Goal: Information Seeking & Learning: Learn about a topic

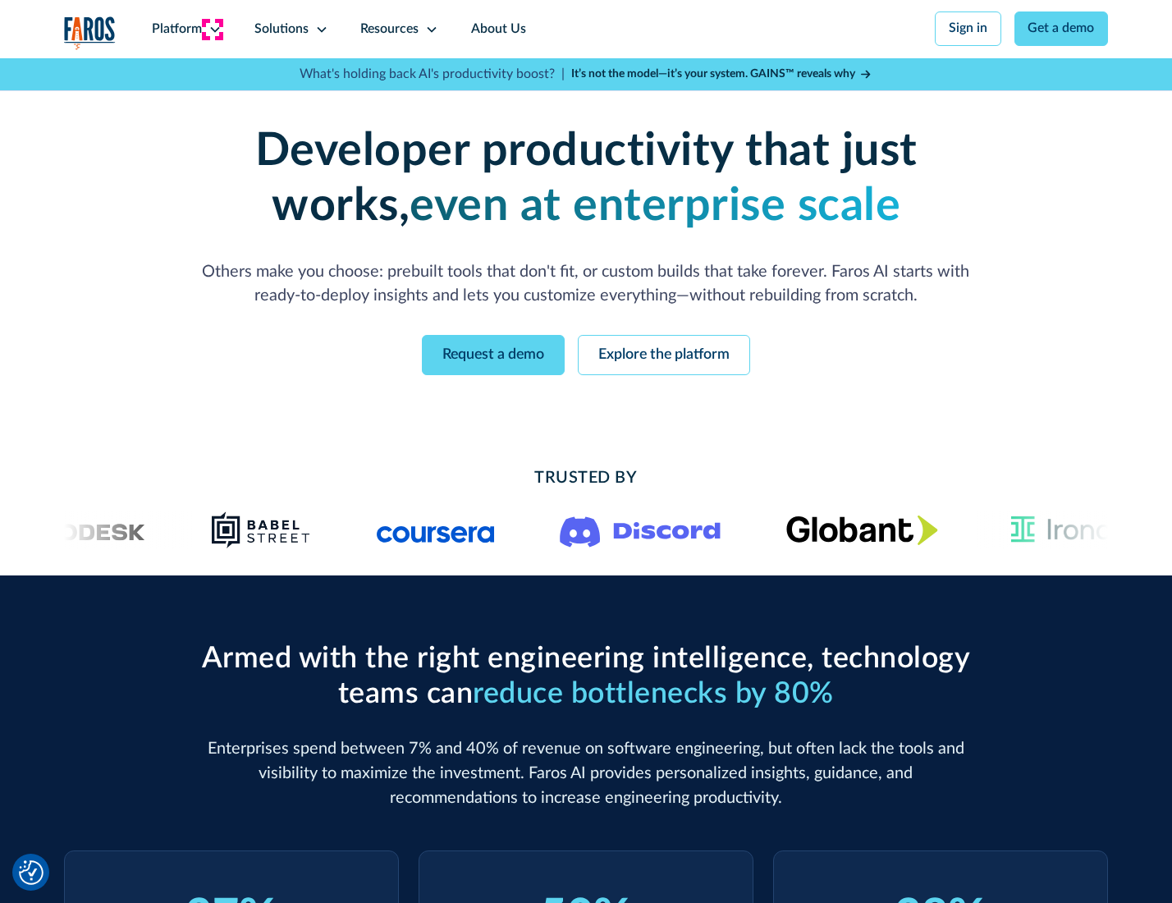
click at [213, 29] on icon at bounding box center [214, 29] width 13 height 13
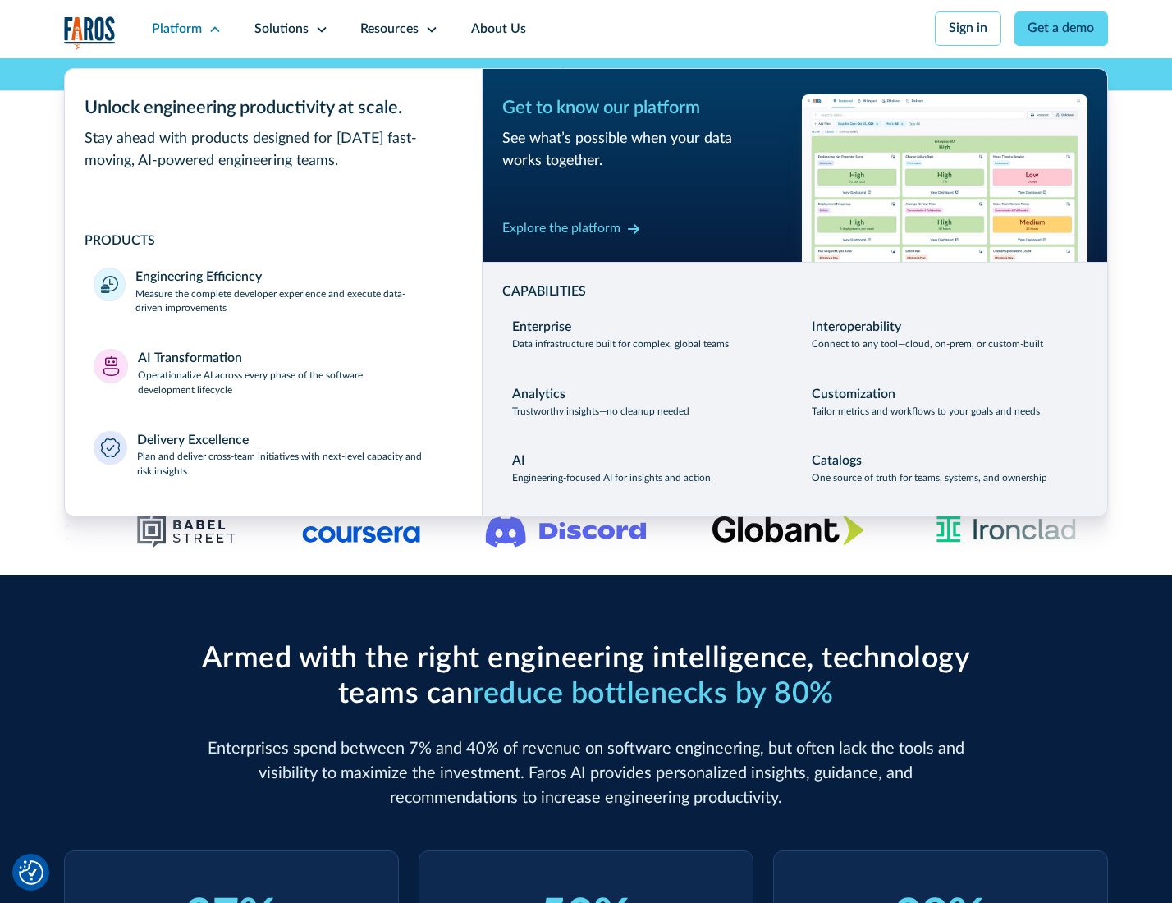
click at [292, 304] on p "Measure the complete developer experience and execute data-driven improvements" at bounding box center [293, 302] width 317 height 30
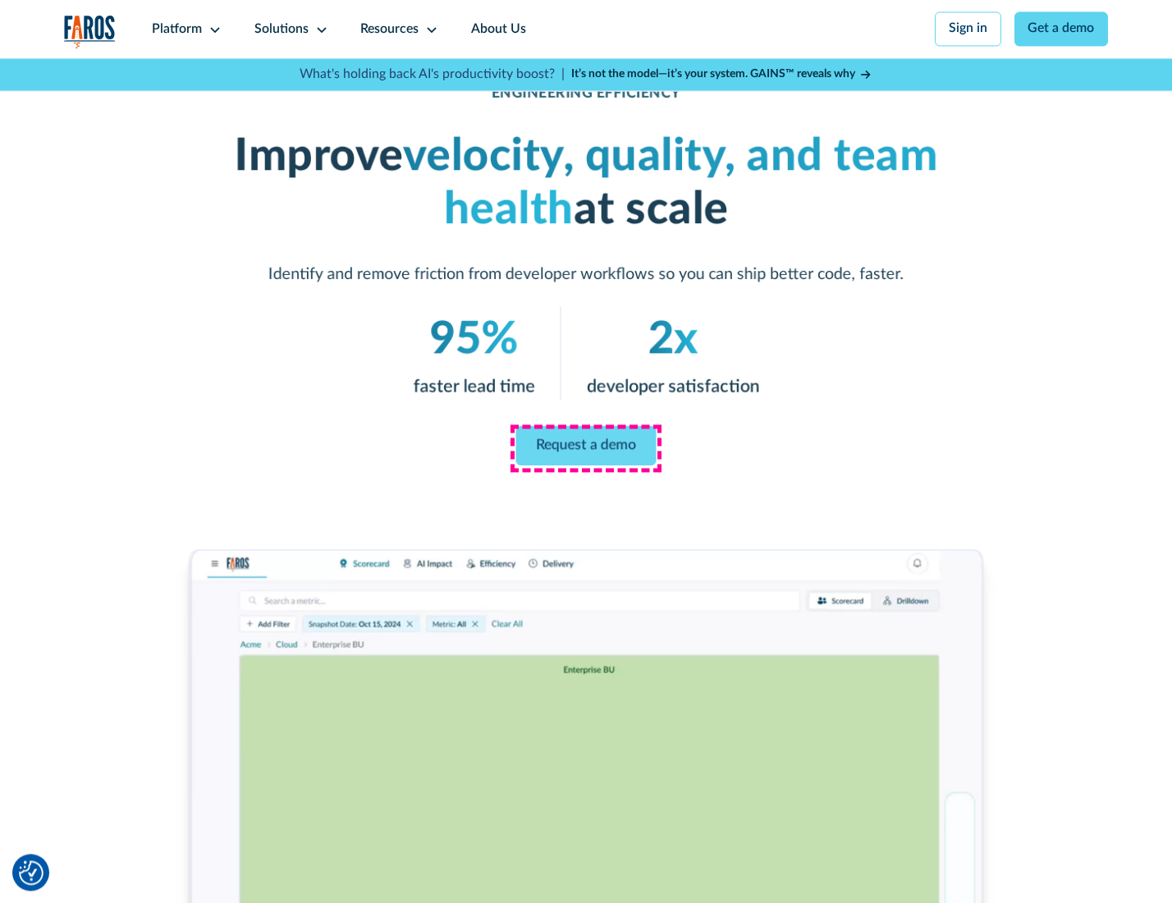
click at [585, 447] on link "Request a demo" at bounding box center [586, 445] width 140 height 39
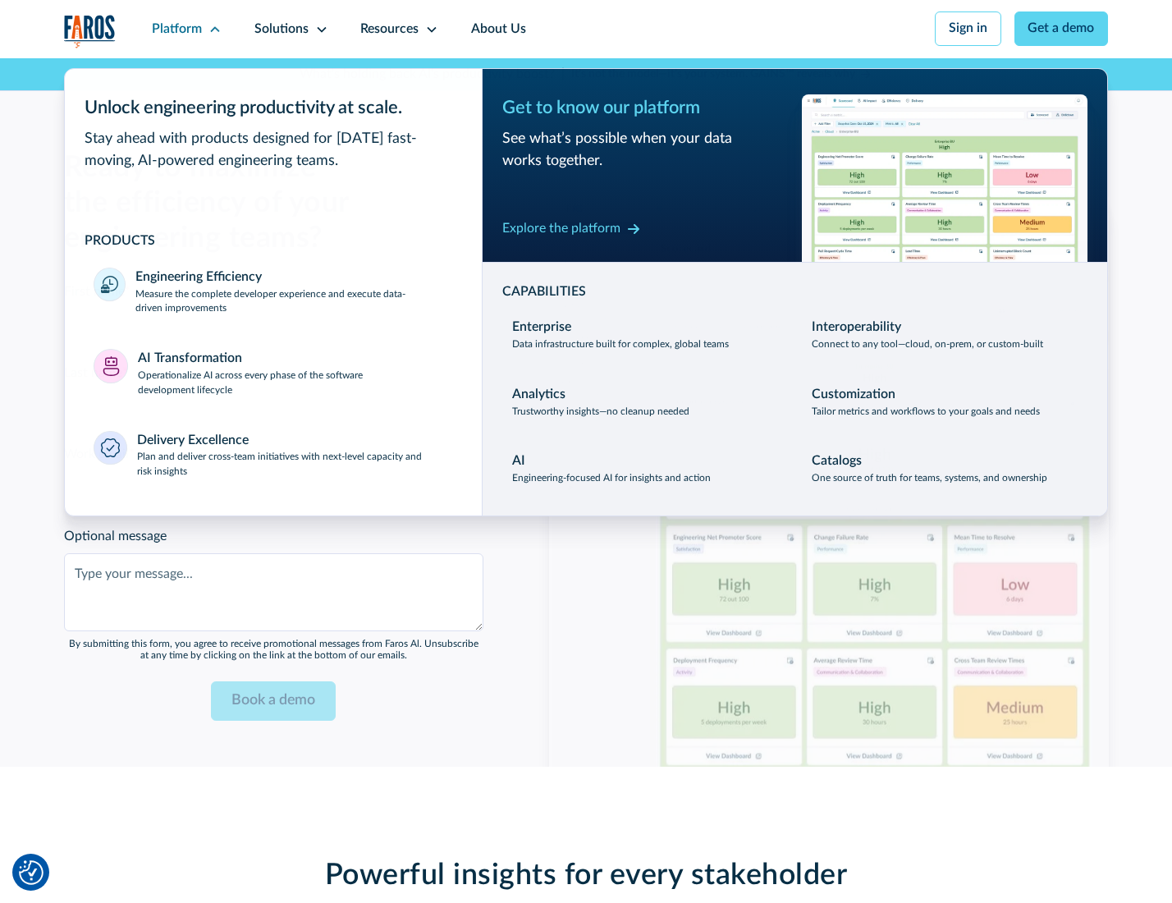
scroll to position [3573, 0]
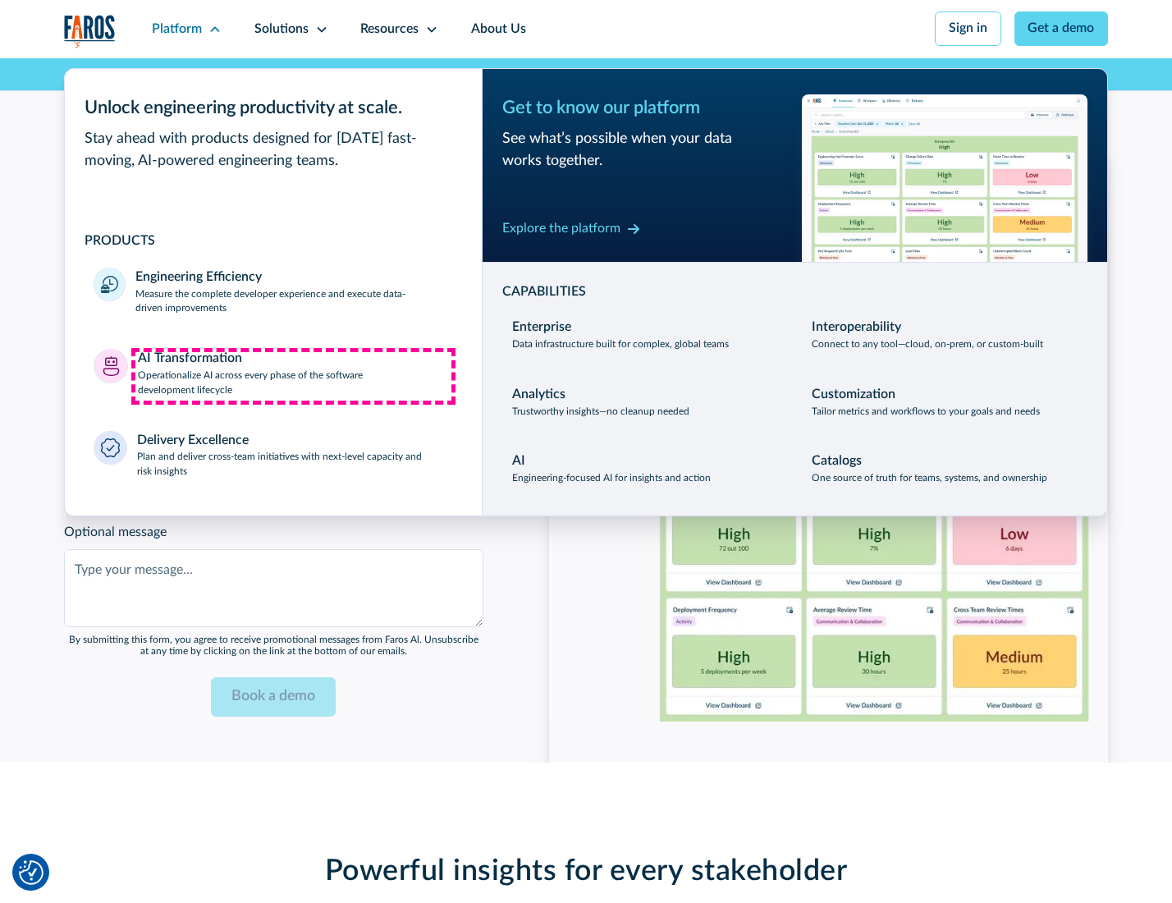
click at [293, 376] on p "Operationalize AI across every phase of the software development lifecycle" at bounding box center [295, 384] width 315 height 30
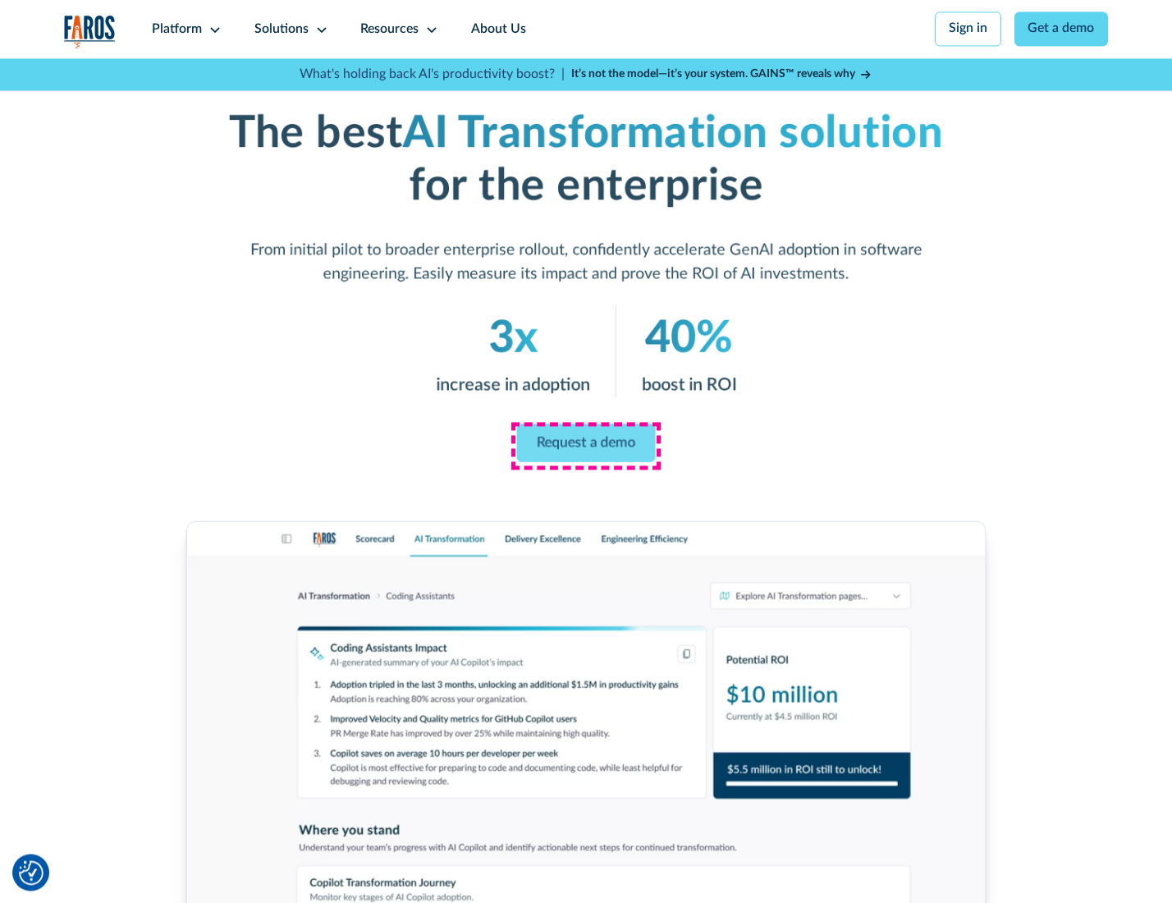
click at [585, 446] on link "Request a demo" at bounding box center [586, 443] width 139 height 39
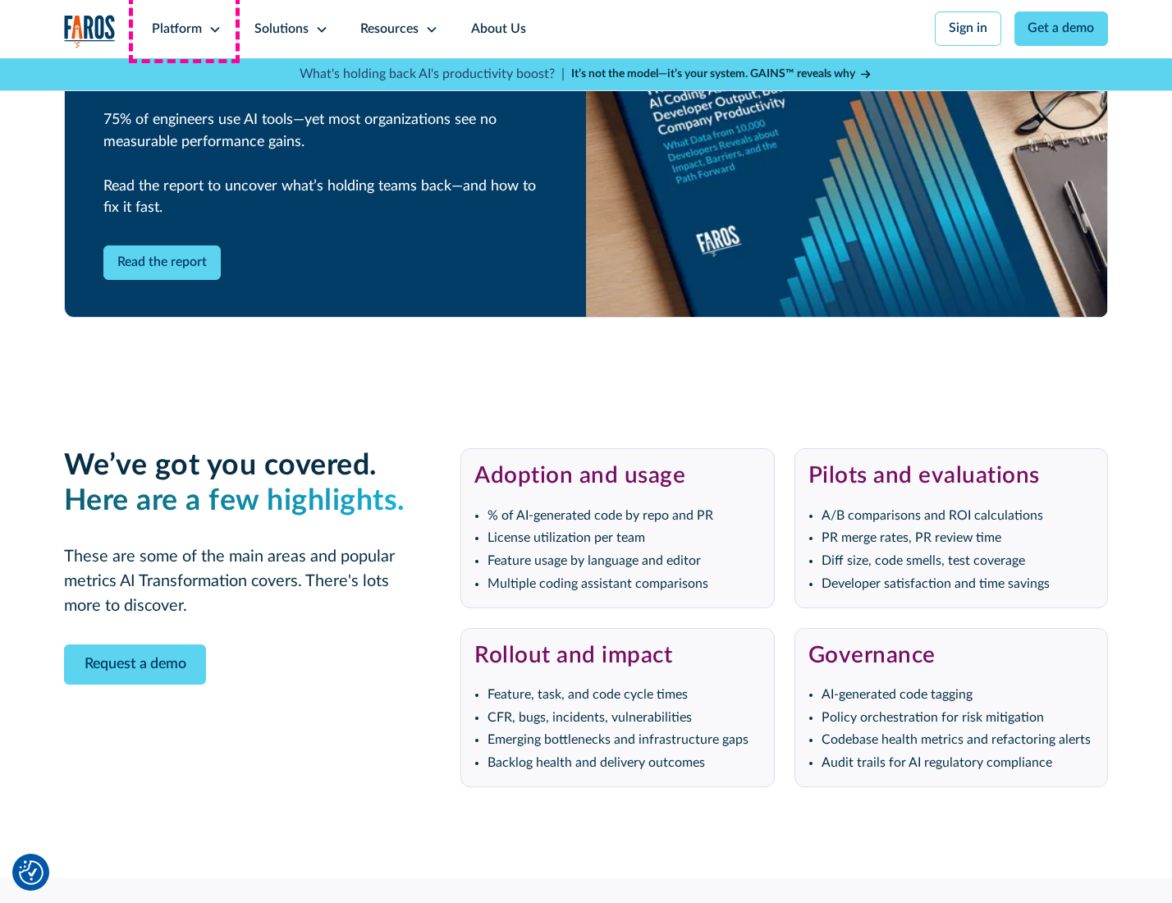
click at [184, 29] on div "Platform" at bounding box center [177, 30] width 50 height 20
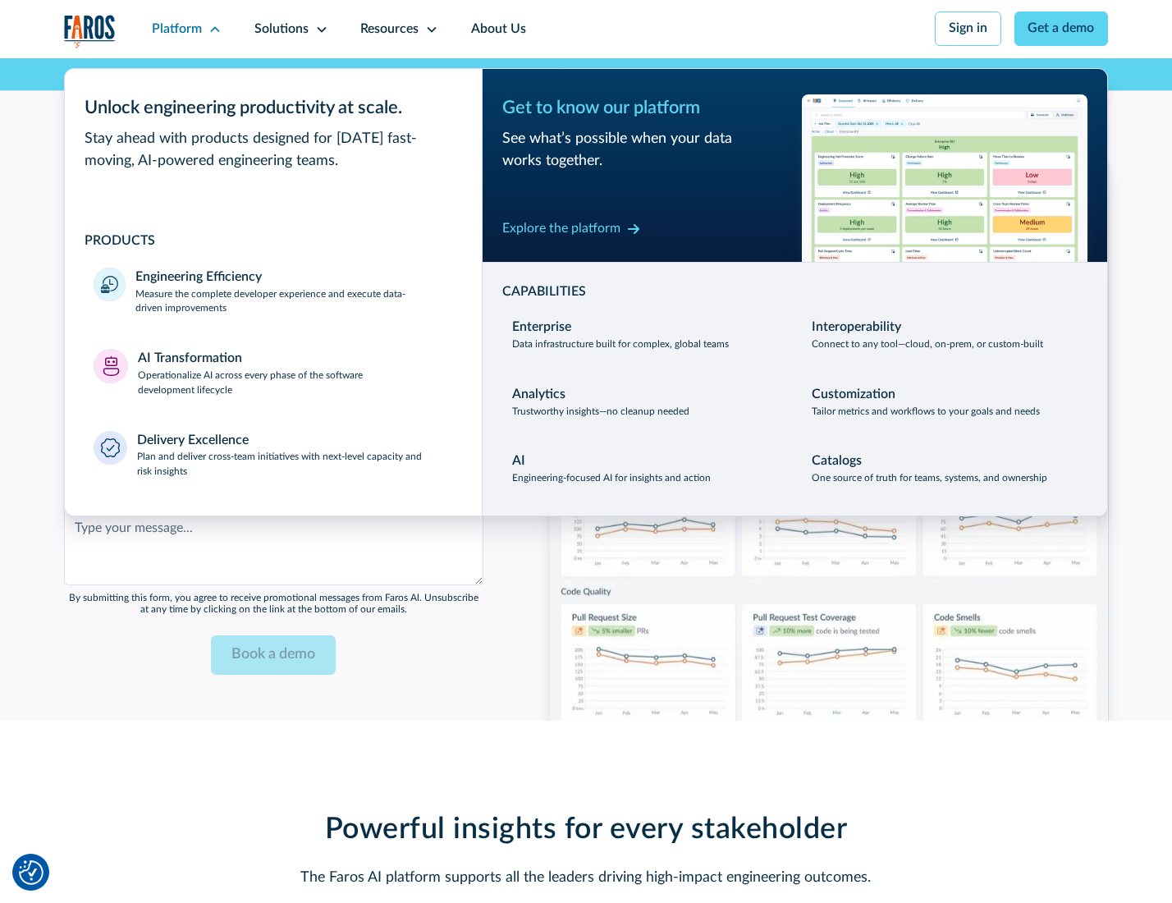
scroll to position [3968, 0]
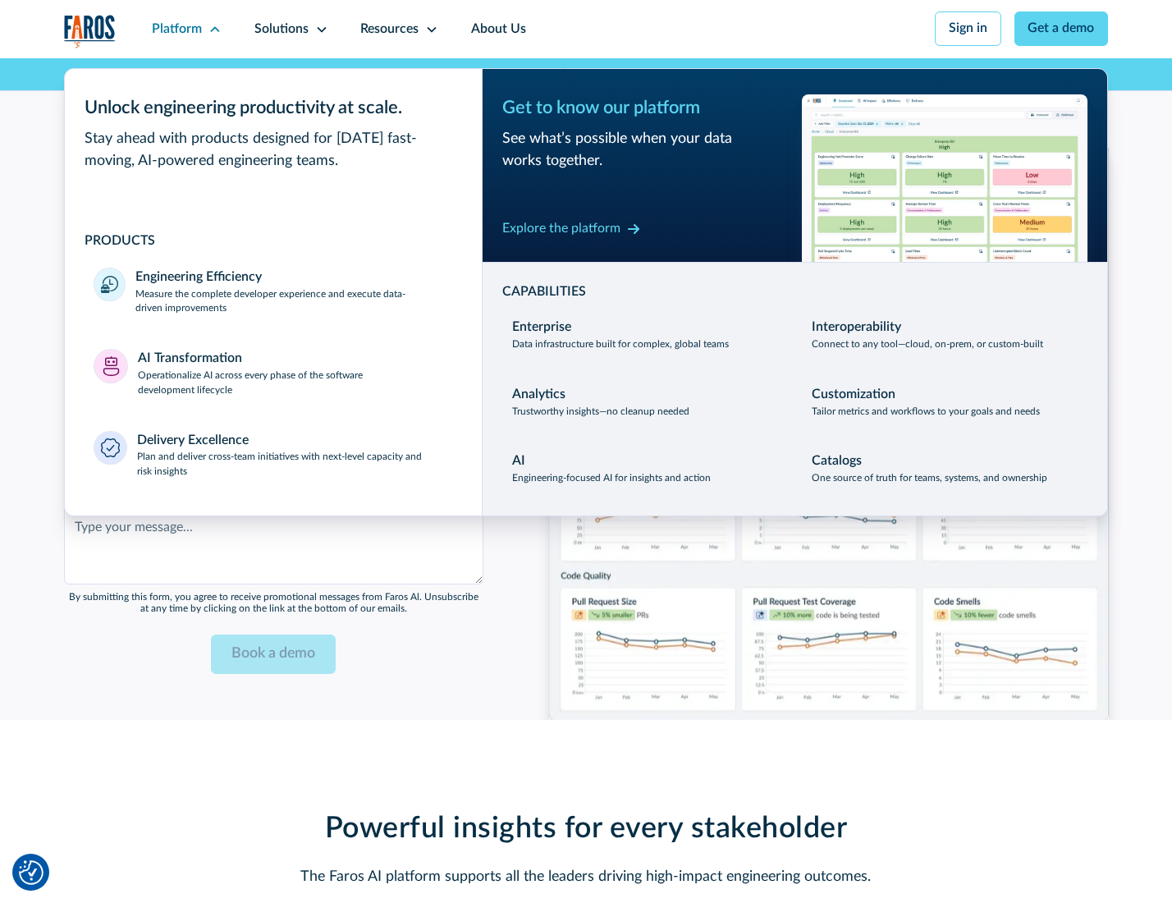
click at [561, 231] on div "Explore the platform" at bounding box center [561, 229] width 118 height 20
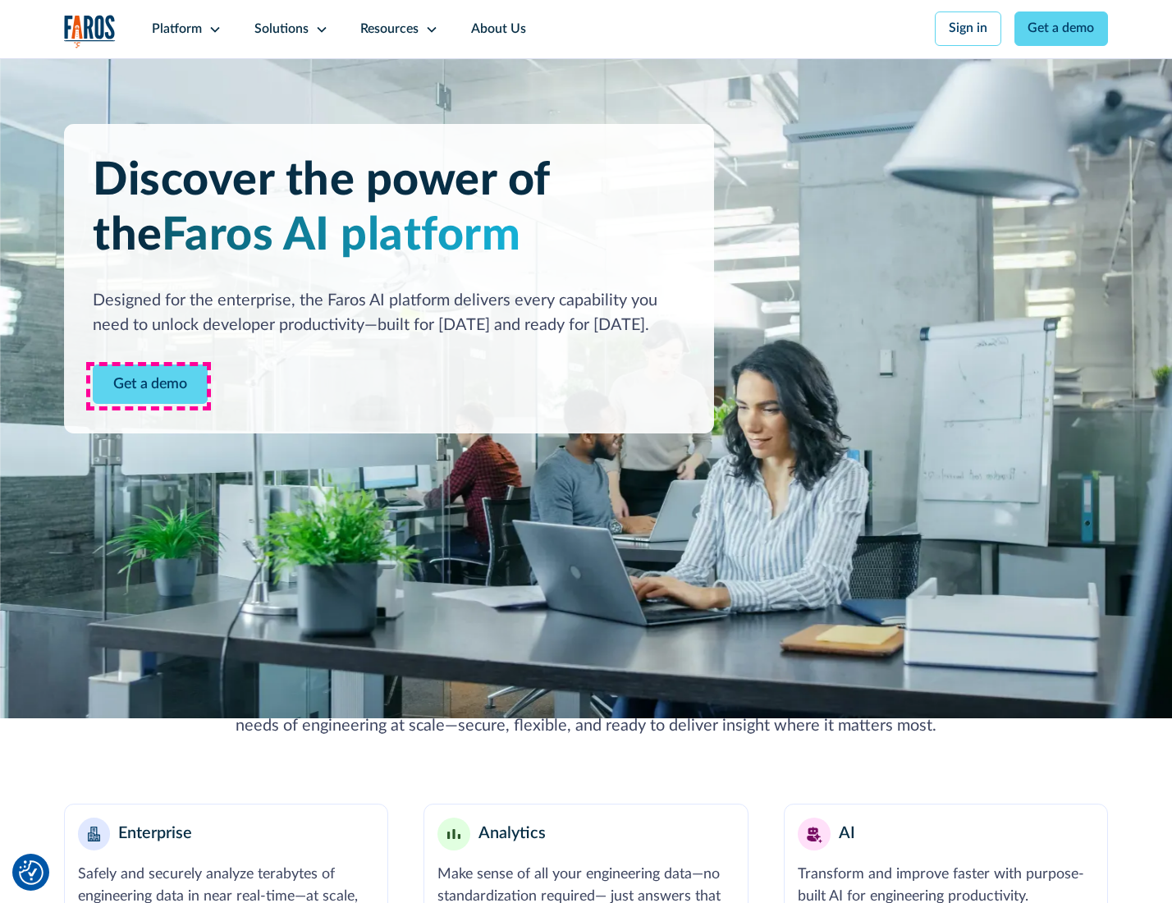
click at [149, 386] on link "Get a demo" at bounding box center [150, 384] width 115 height 40
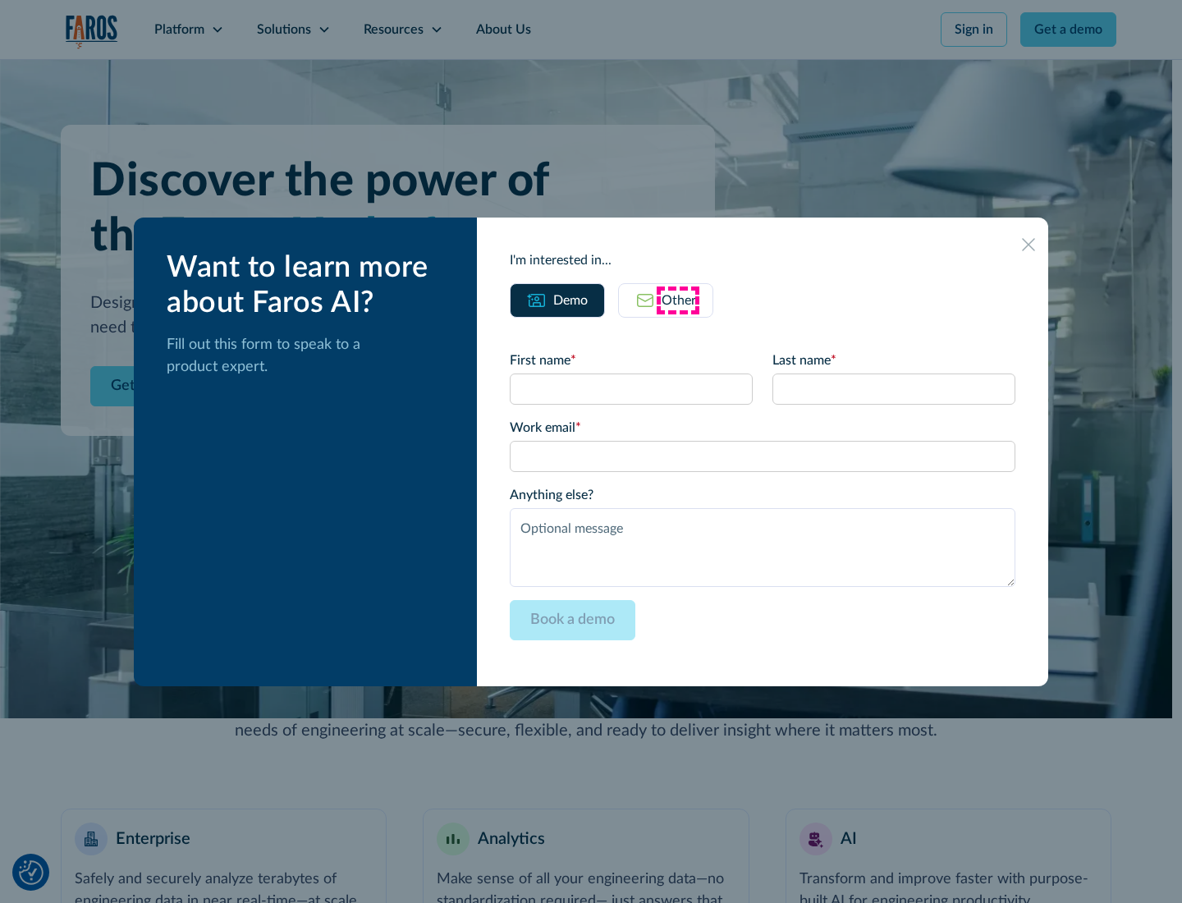
click at [678, 300] on div "Other" at bounding box center [679, 301] width 34 height 20
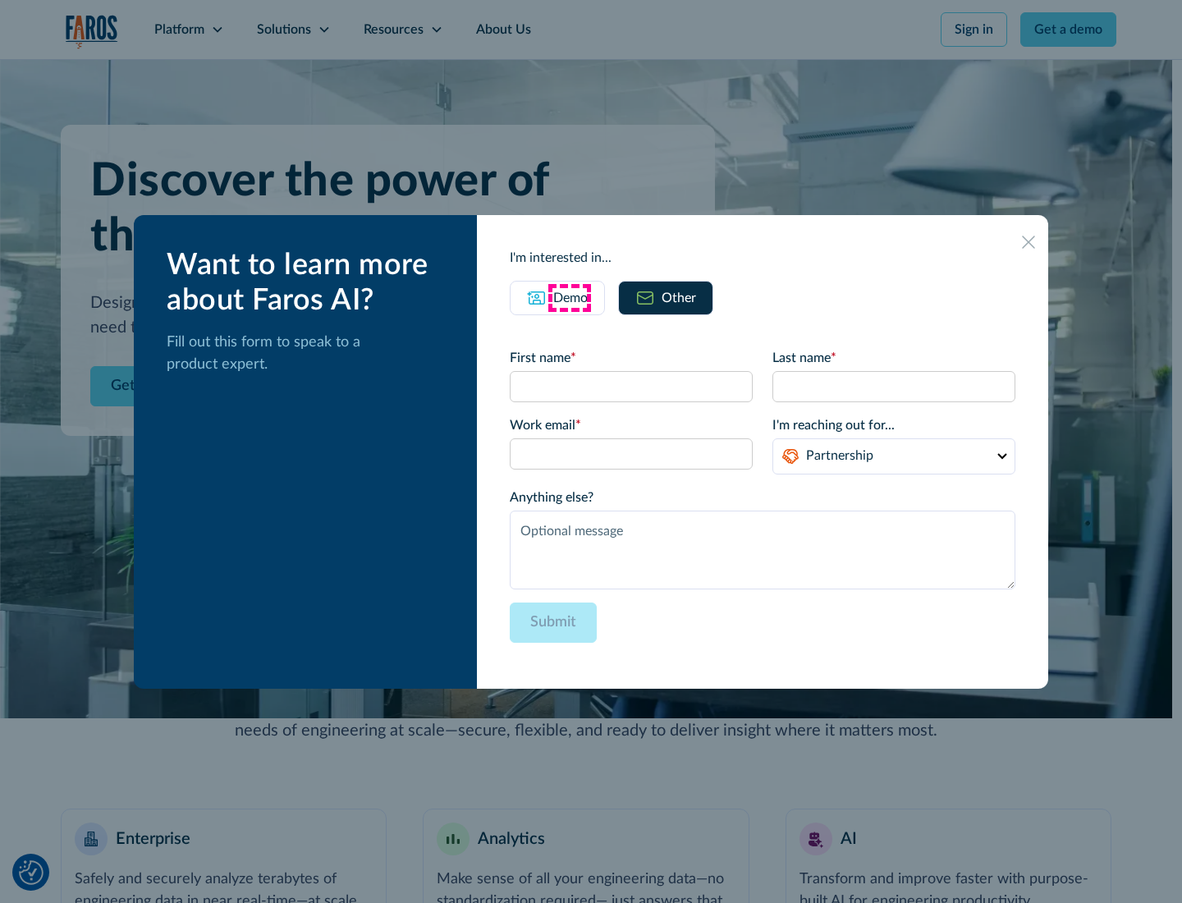
click at [569, 297] on div "Demo" at bounding box center [570, 298] width 34 height 20
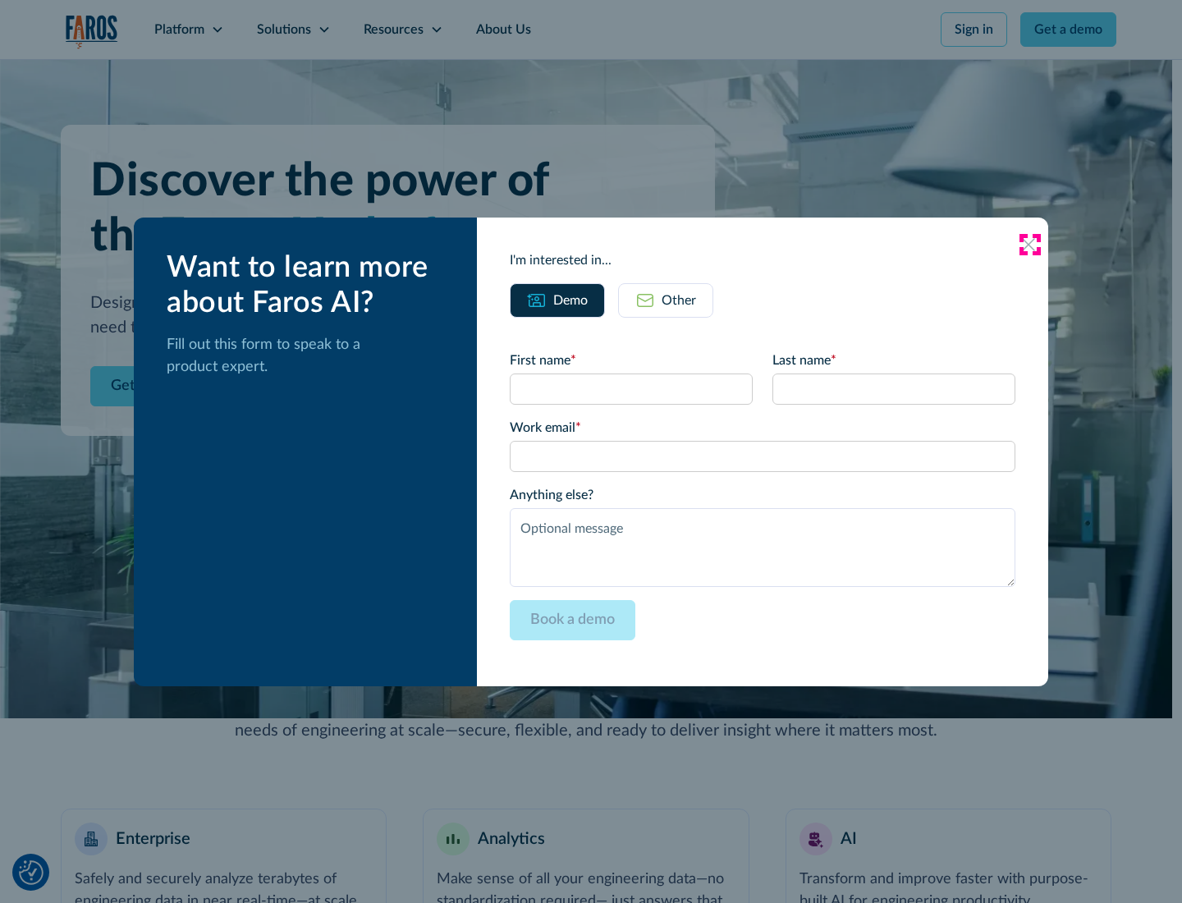
click at [1029, 244] on icon at bounding box center [1028, 244] width 13 height 13
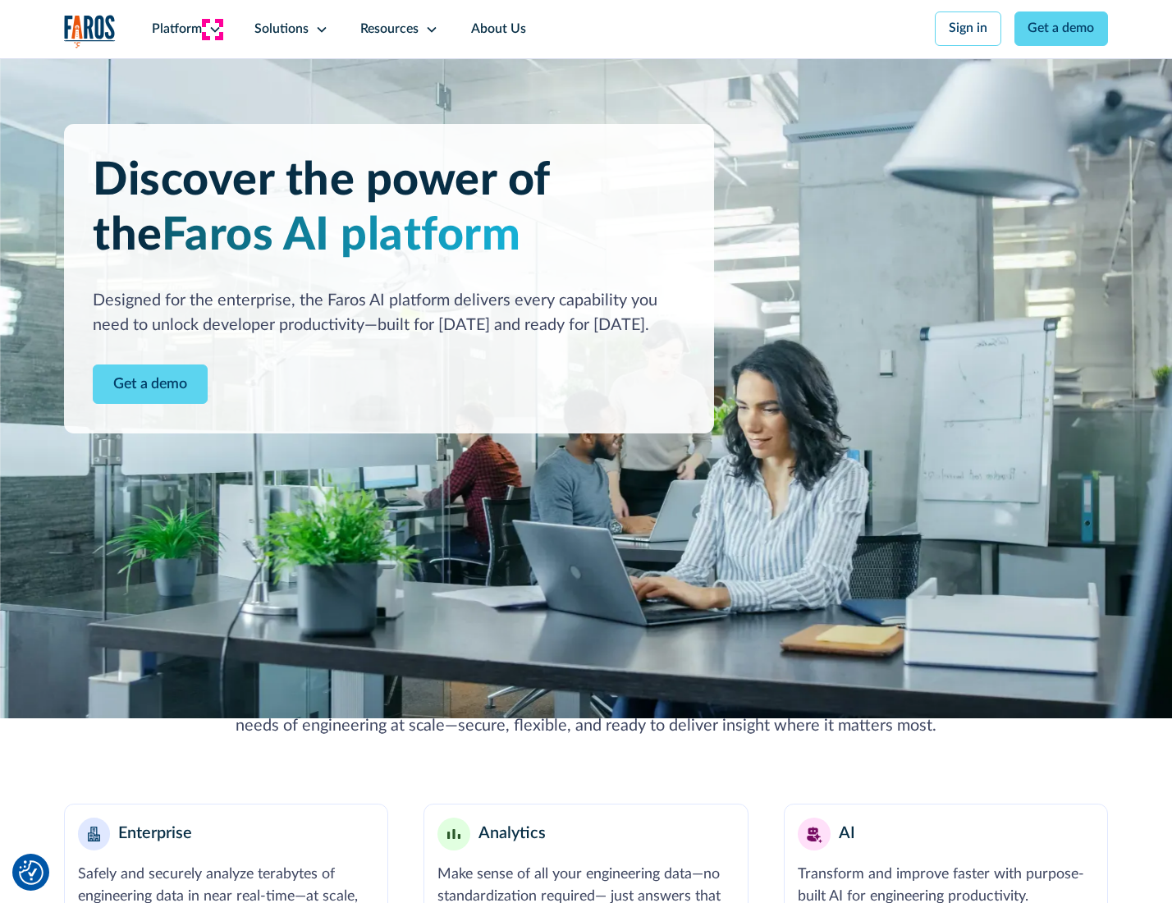
click at [213, 29] on icon at bounding box center [214, 29] width 13 height 13
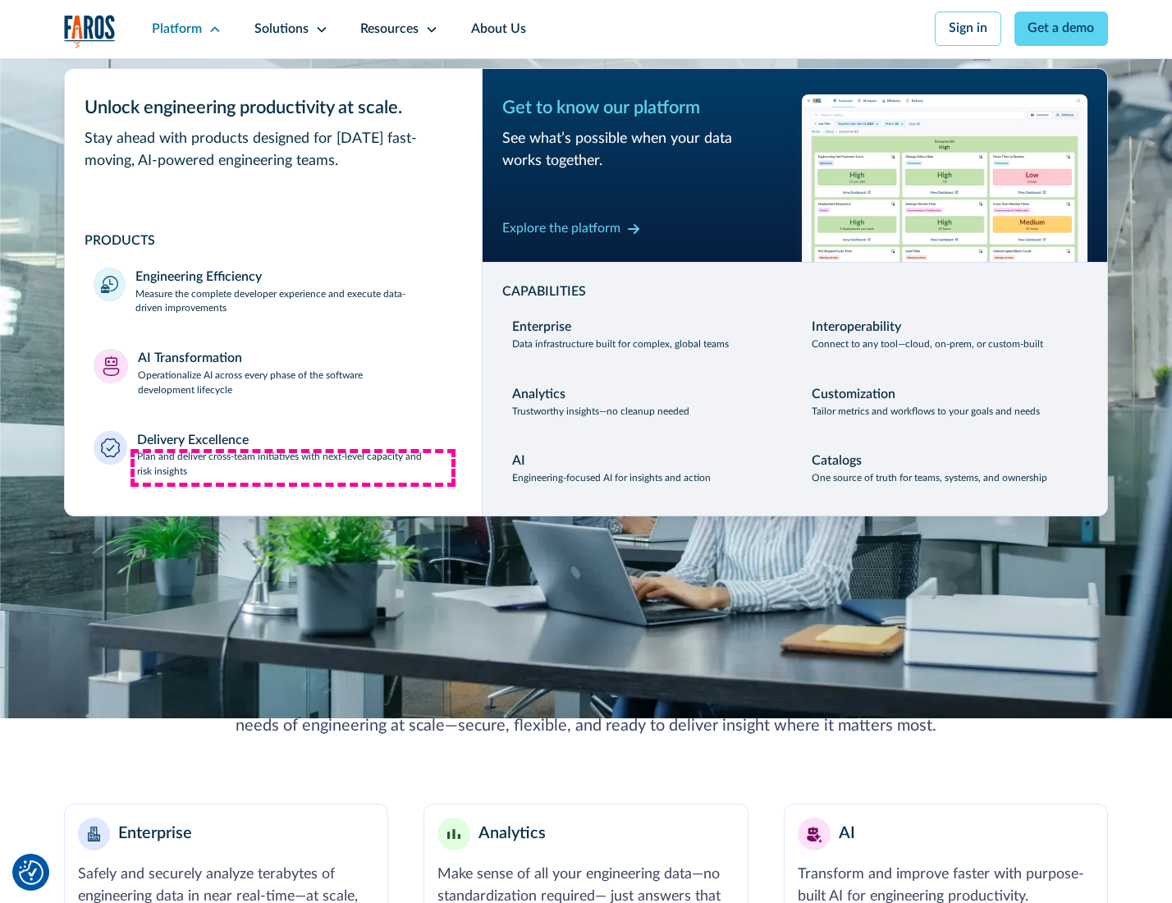
click at [293, 468] on p "Plan and deliver cross-team initiatives with next-level capacity and risk insig…" at bounding box center [295, 465] width 316 height 30
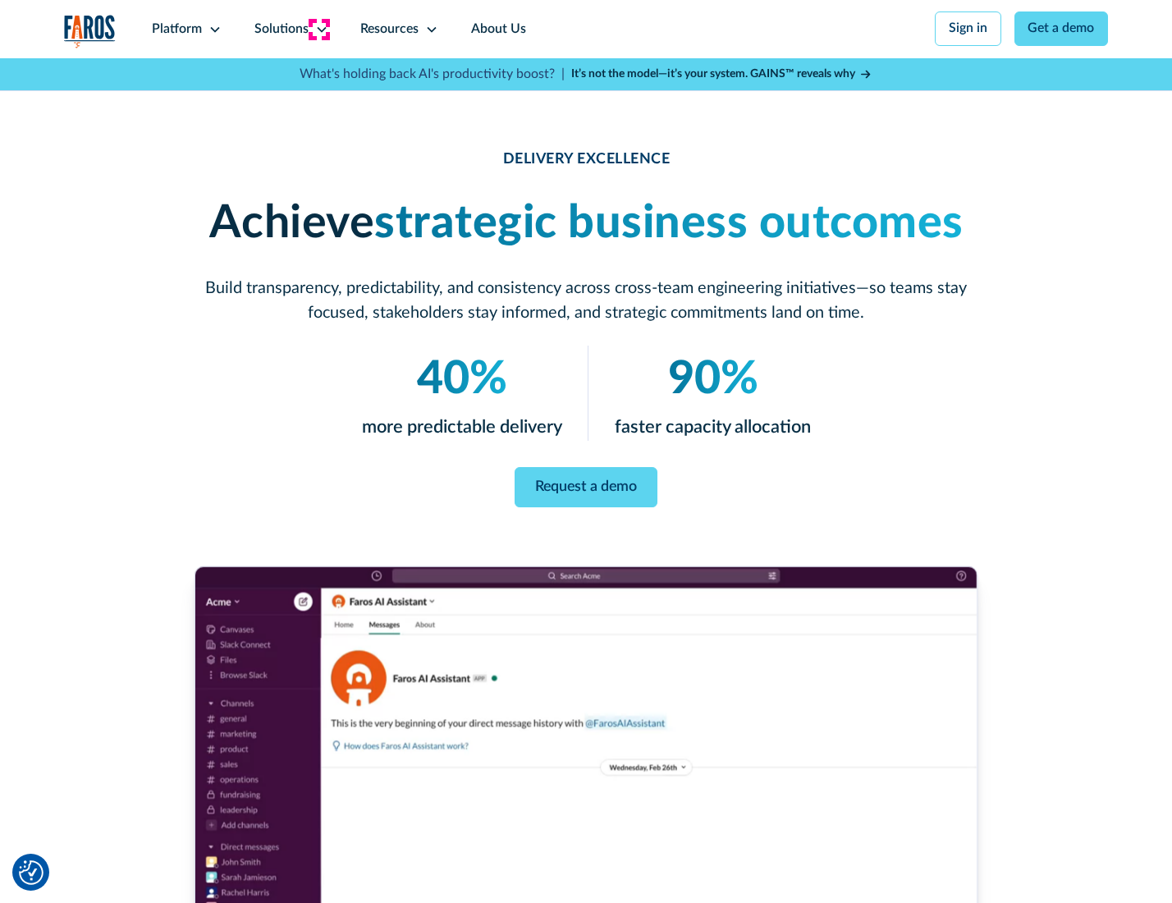
click at [318, 29] on icon at bounding box center [321, 29] width 13 height 13
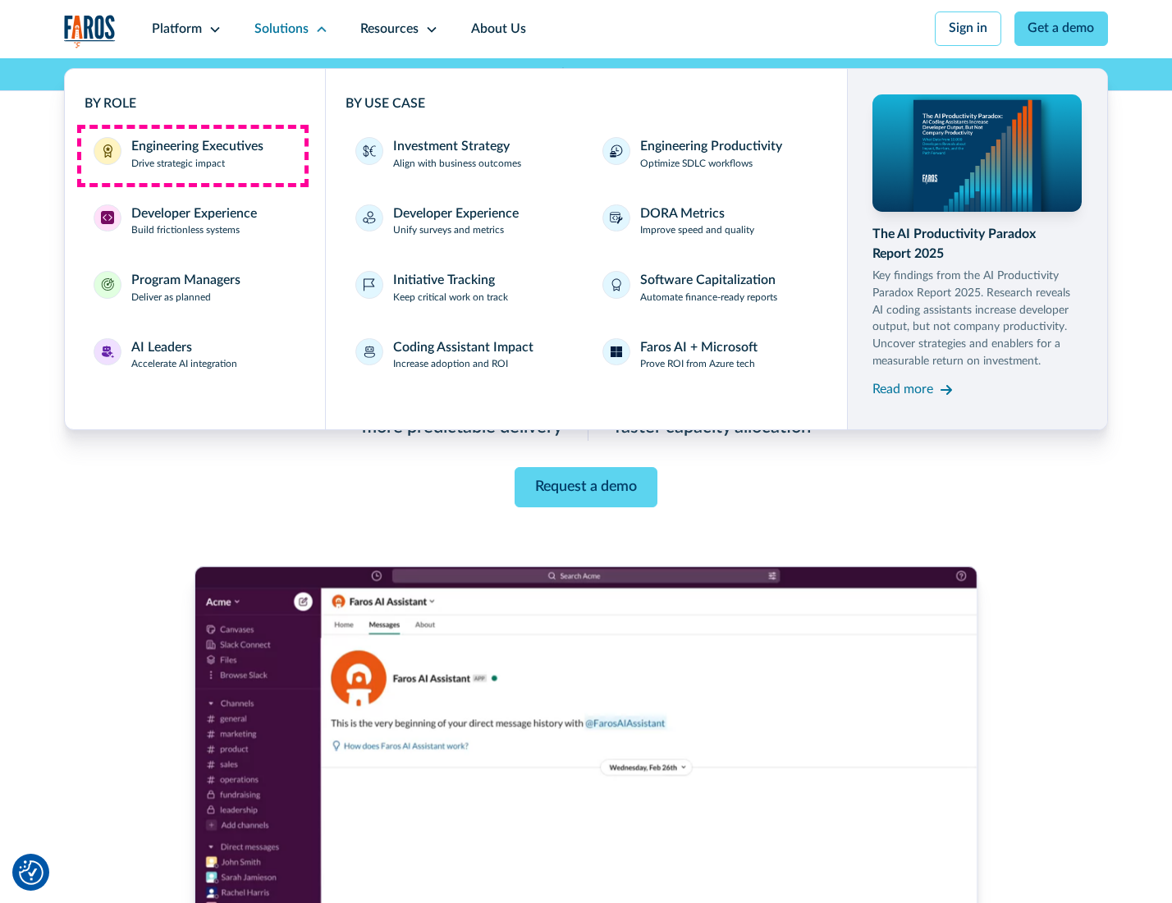
click at [192, 155] on div "Engineering Executives" at bounding box center [197, 147] width 132 height 20
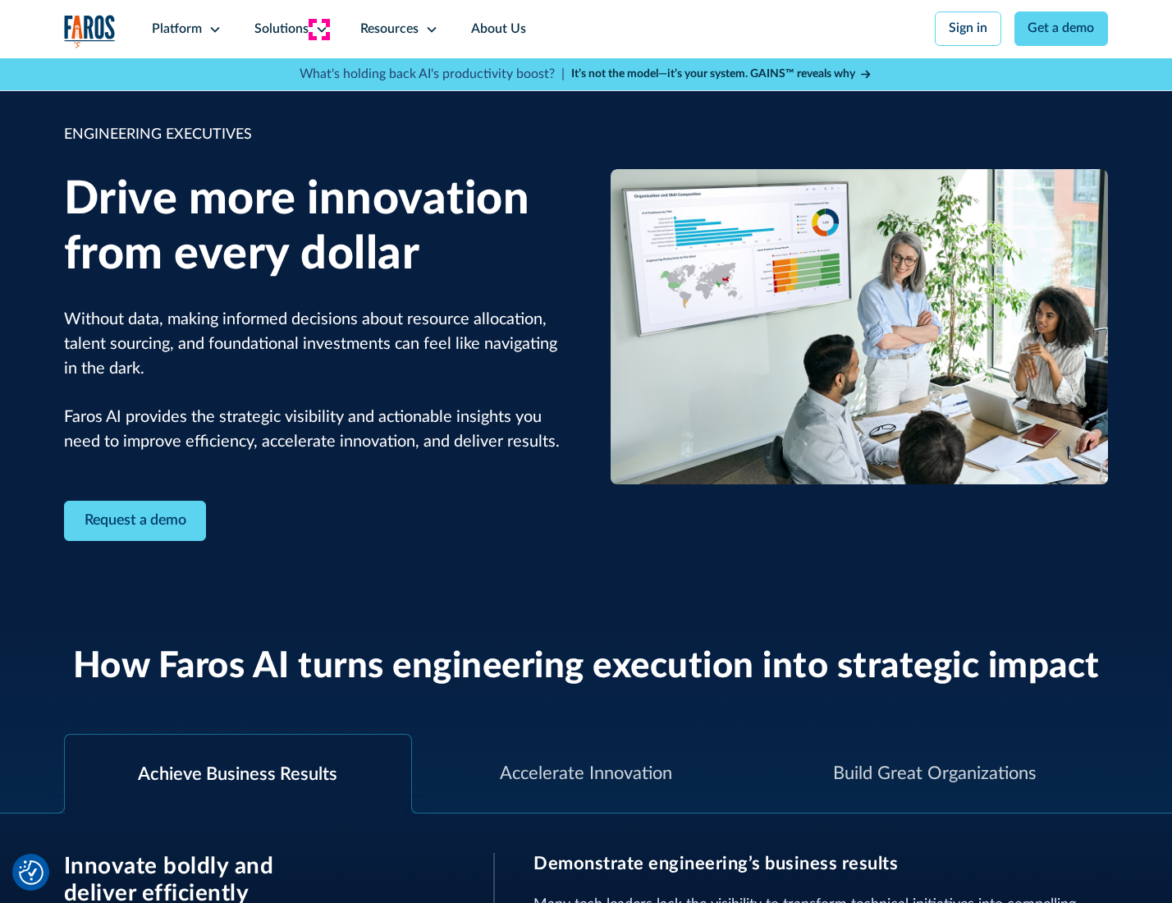
click at [318, 29] on icon at bounding box center [321, 29] width 13 height 13
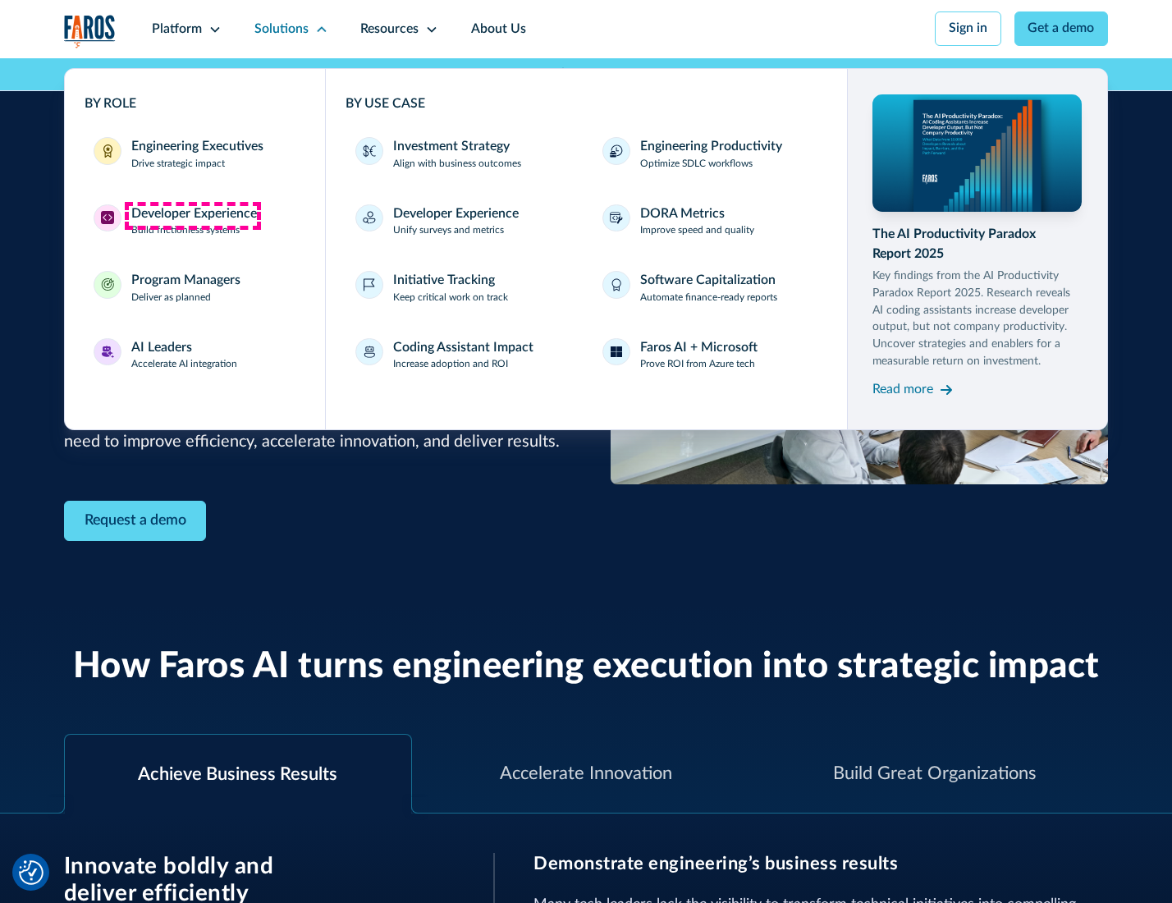
click at [192, 215] on div "Developer Experience" at bounding box center [194, 214] width 126 height 20
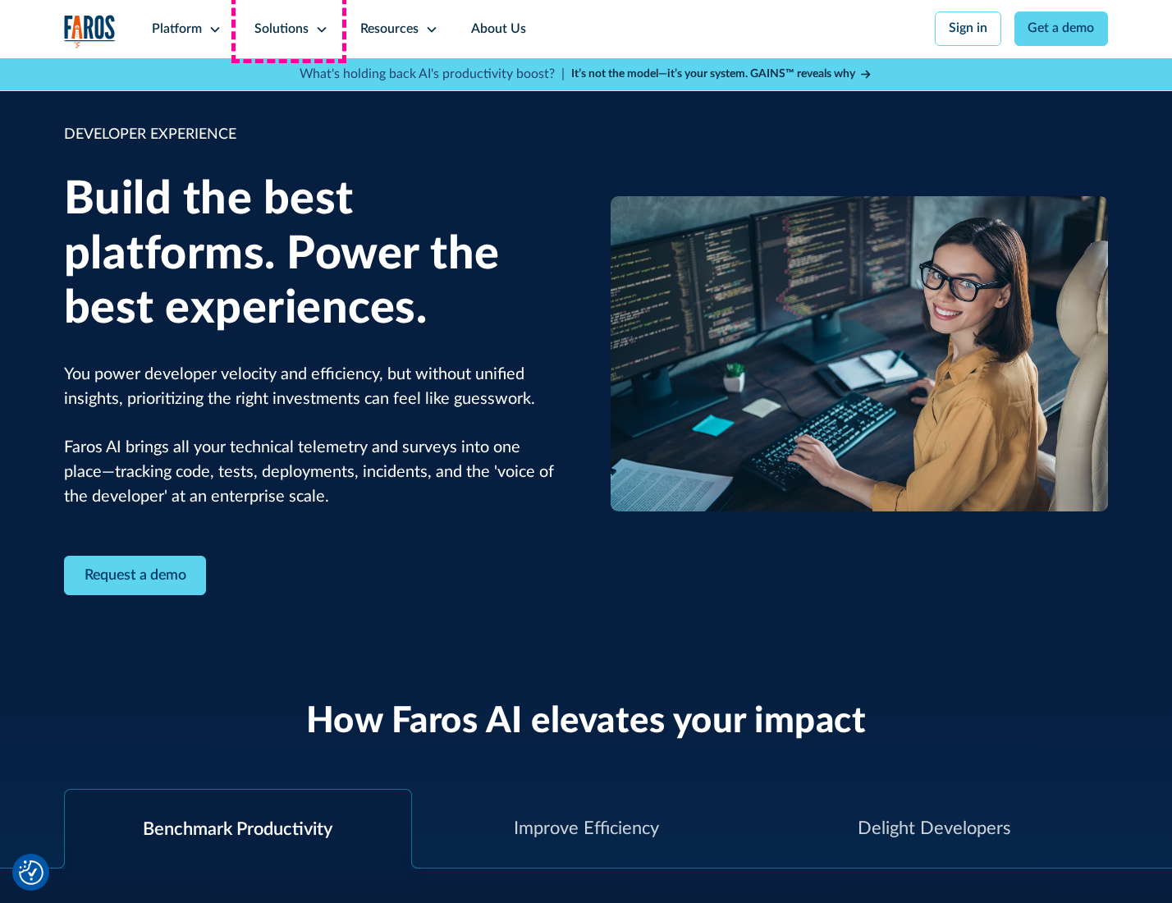
click at [289, 29] on div "Solutions" at bounding box center [281, 30] width 54 height 20
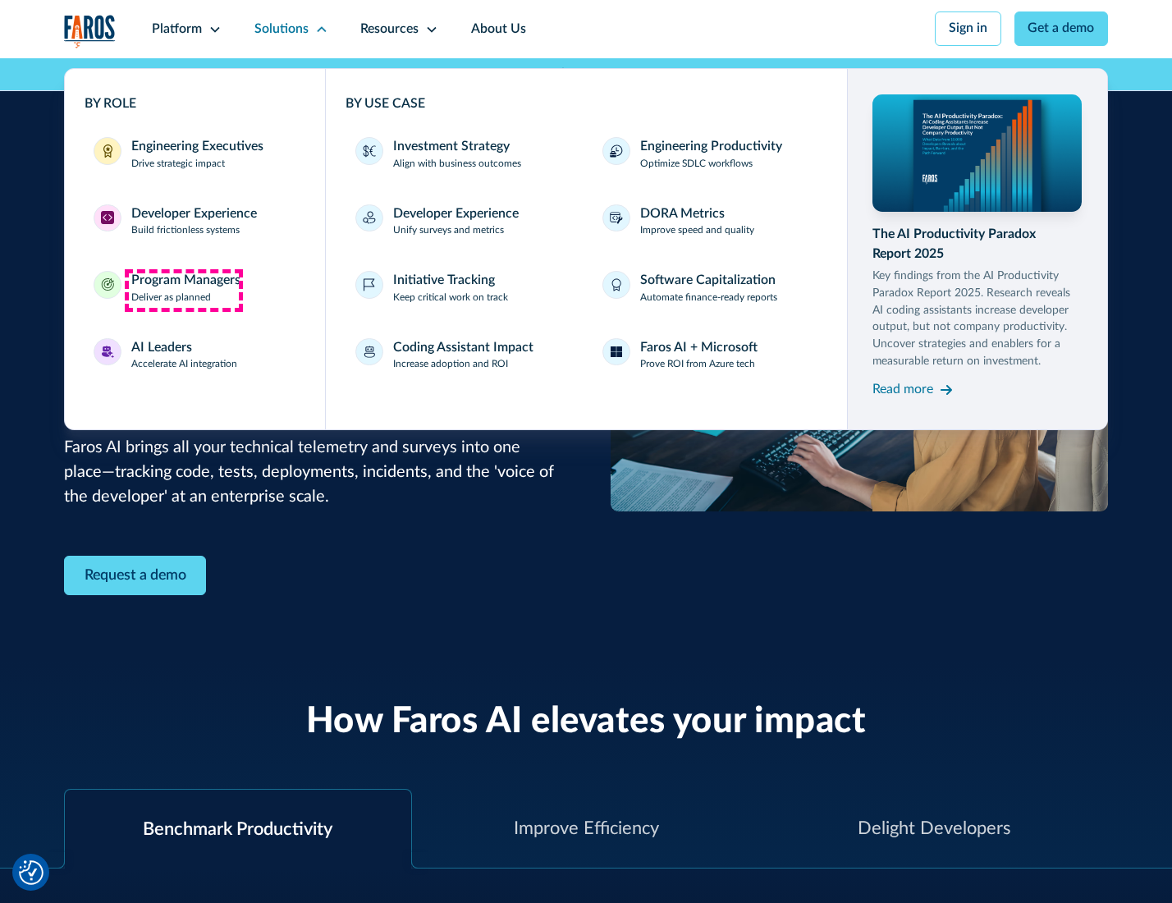
click at [183, 290] on div "Program Managers" at bounding box center [185, 281] width 109 height 20
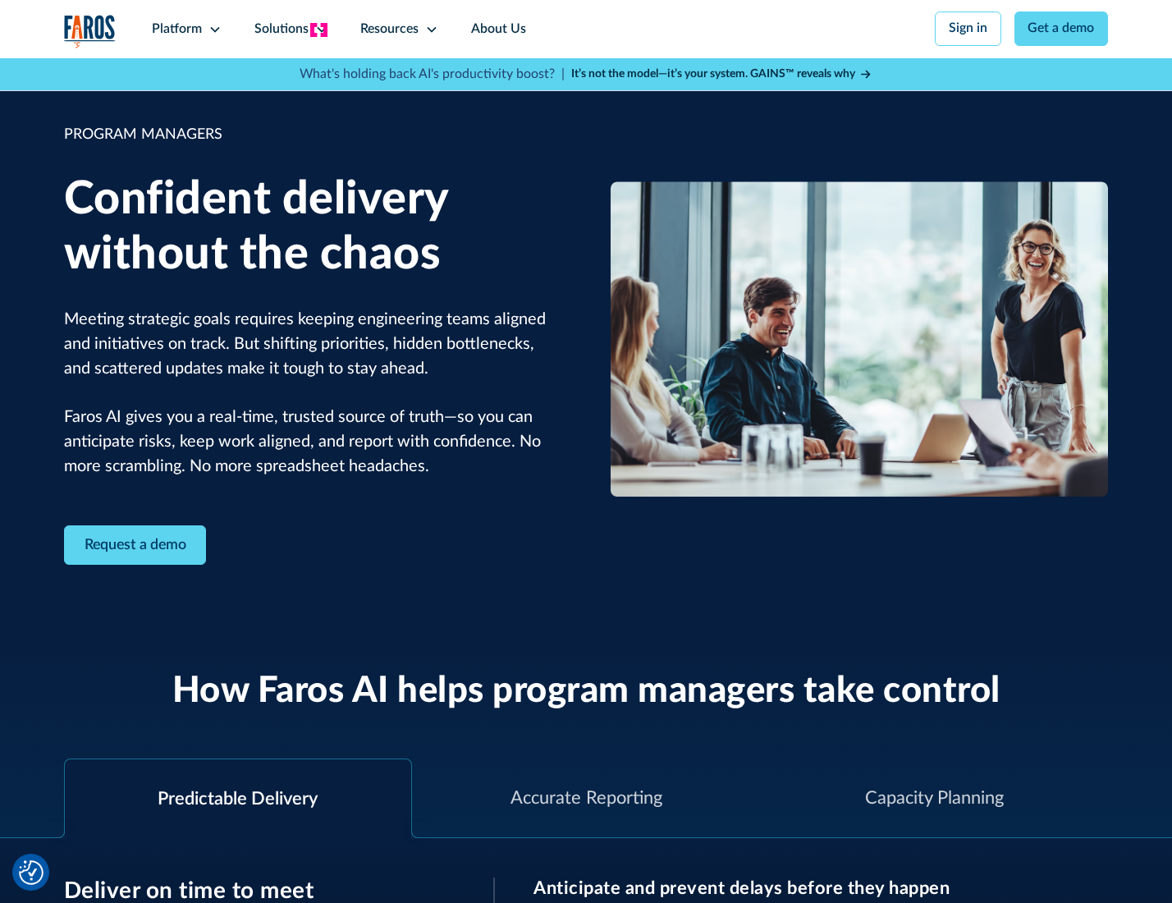
click at [318, 30] on icon at bounding box center [321, 29] width 13 height 13
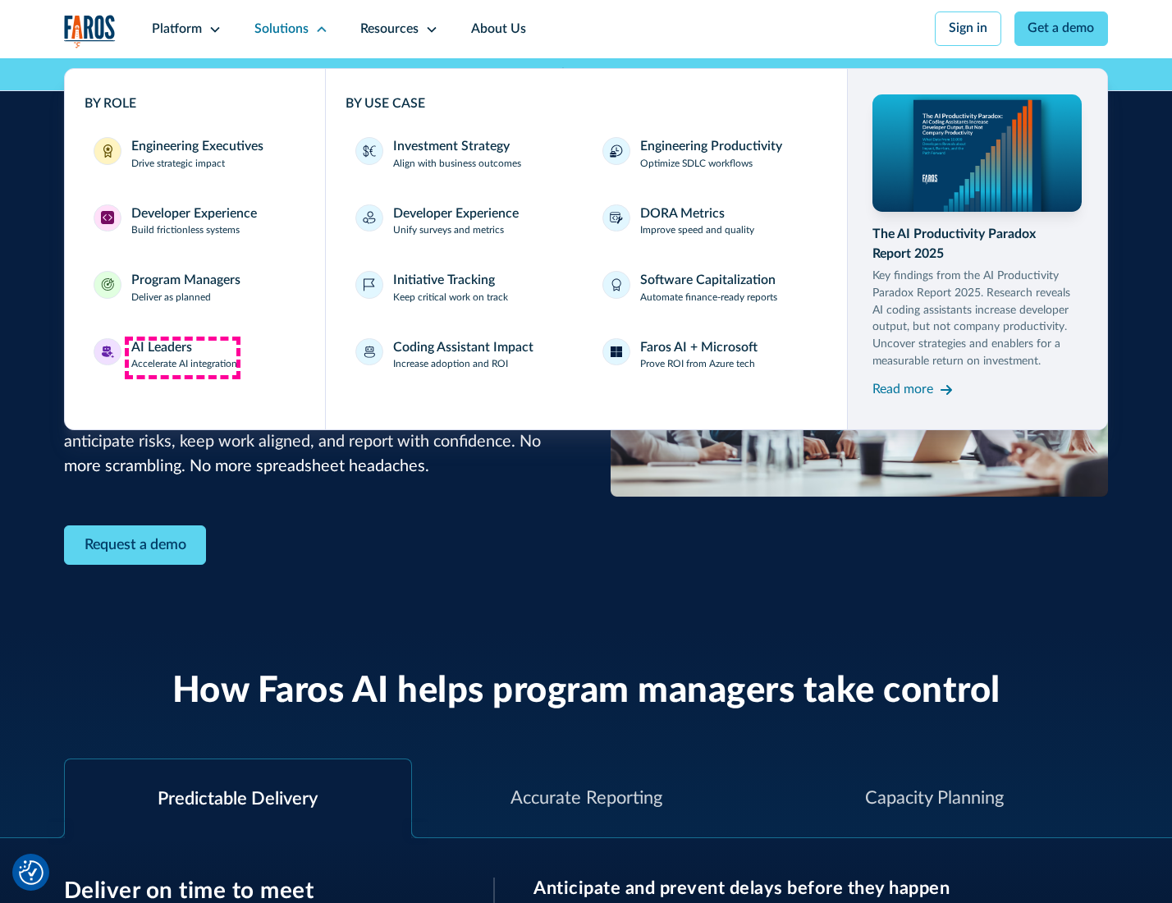
click at [182, 357] on div "AI Leaders" at bounding box center [161, 348] width 61 height 20
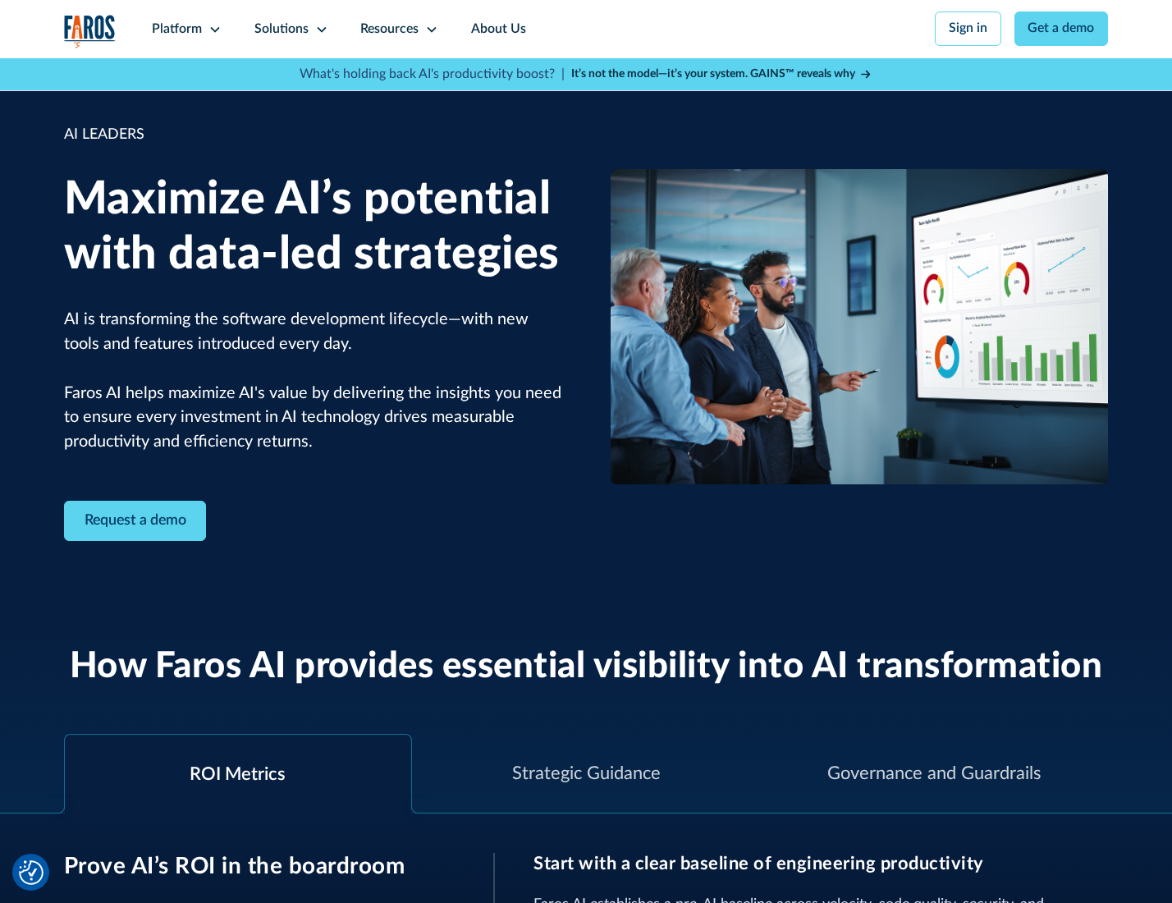
click at [318, 29] on icon at bounding box center [321, 29] width 13 height 13
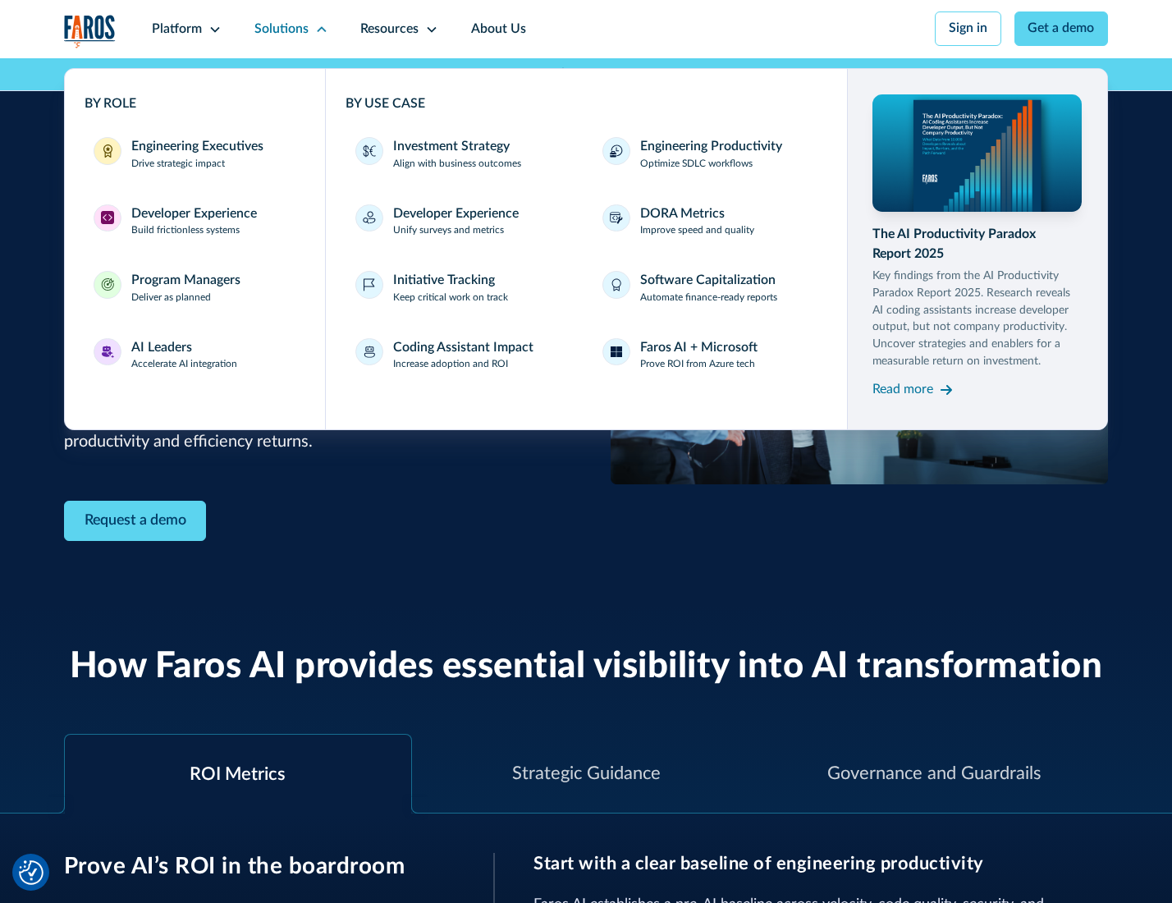
click at [450, 148] on div "Investment Strategy" at bounding box center [451, 147] width 117 height 20
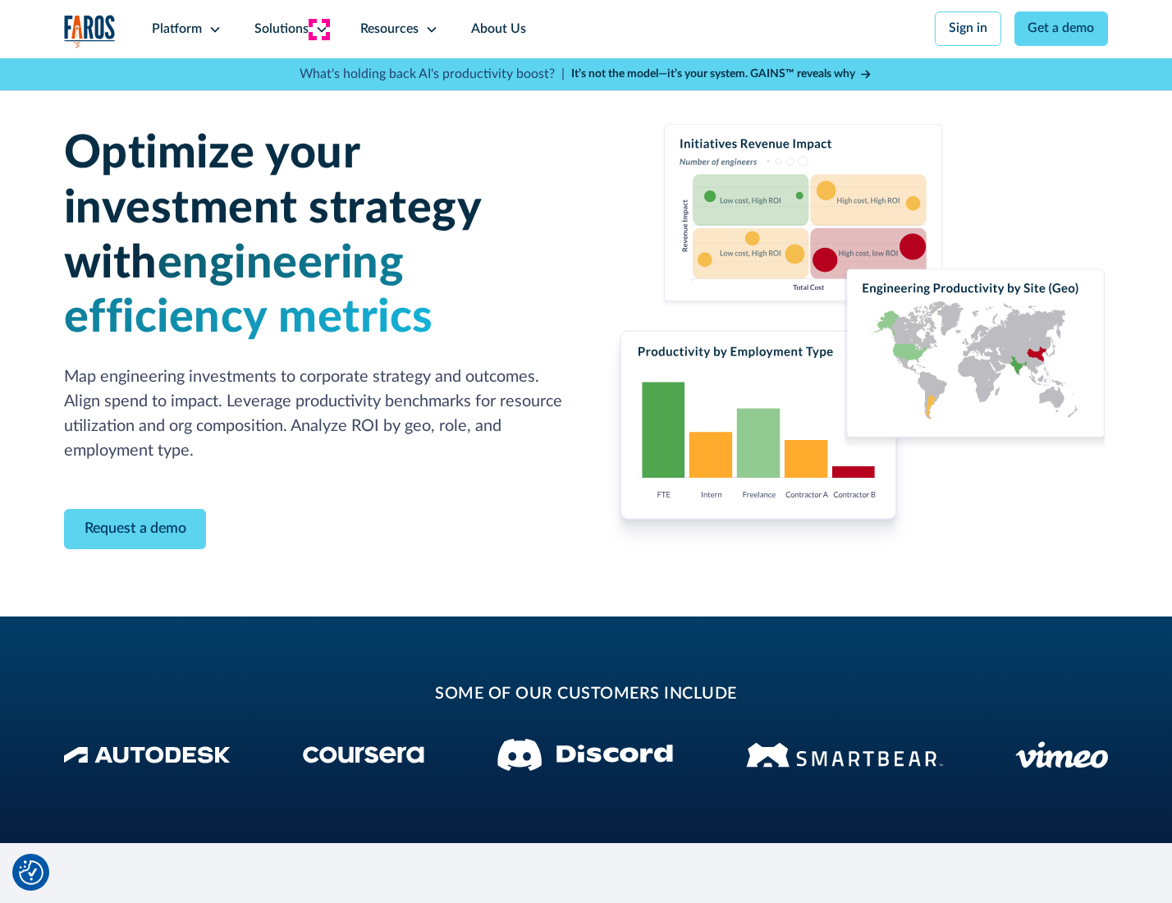
click at [318, 29] on icon at bounding box center [321, 29] width 13 height 13
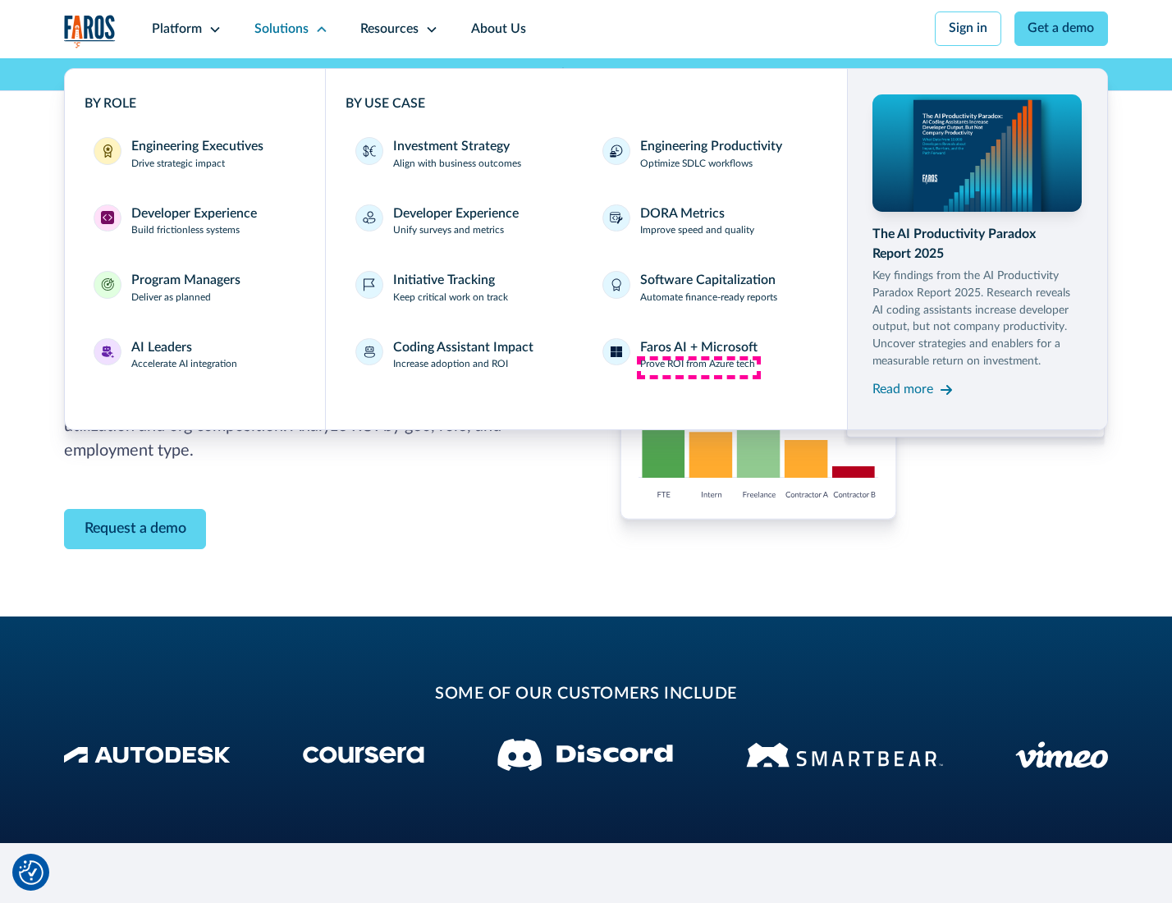
click at [698, 367] on p "Prove ROI from Azure tech" at bounding box center [697, 364] width 115 height 15
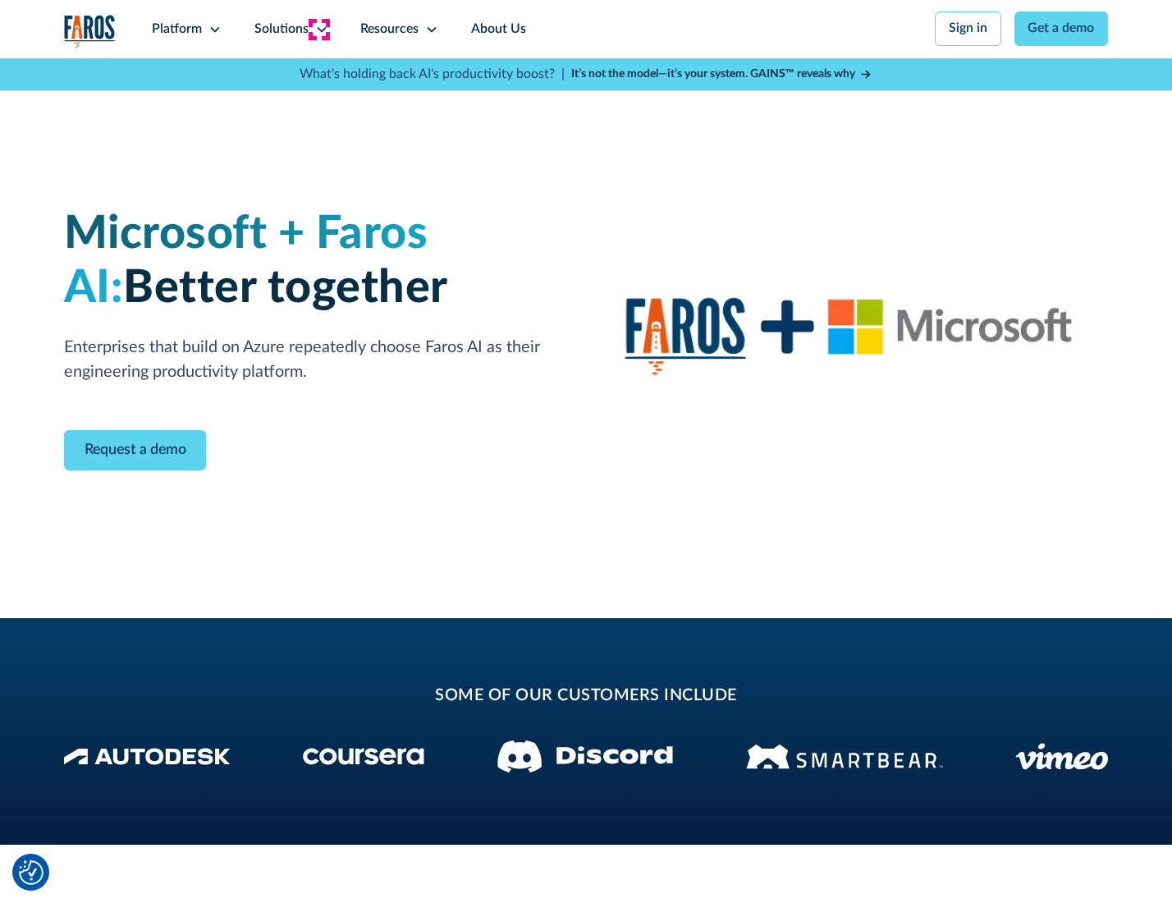
click at [318, 29] on icon at bounding box center [321, 29] width 13 height 13
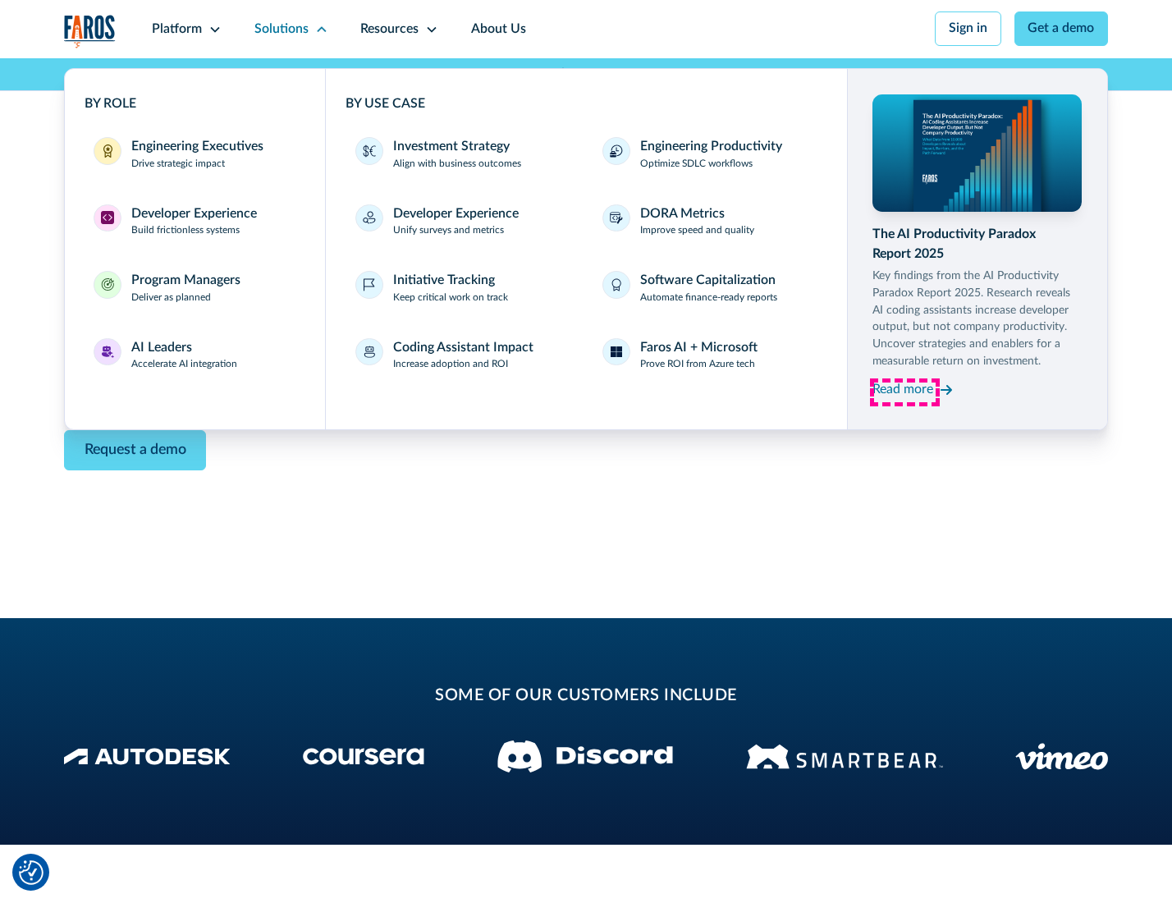
click at [904, 392] on div "Read more" at bounding box center [902, 390] width 61 height 20
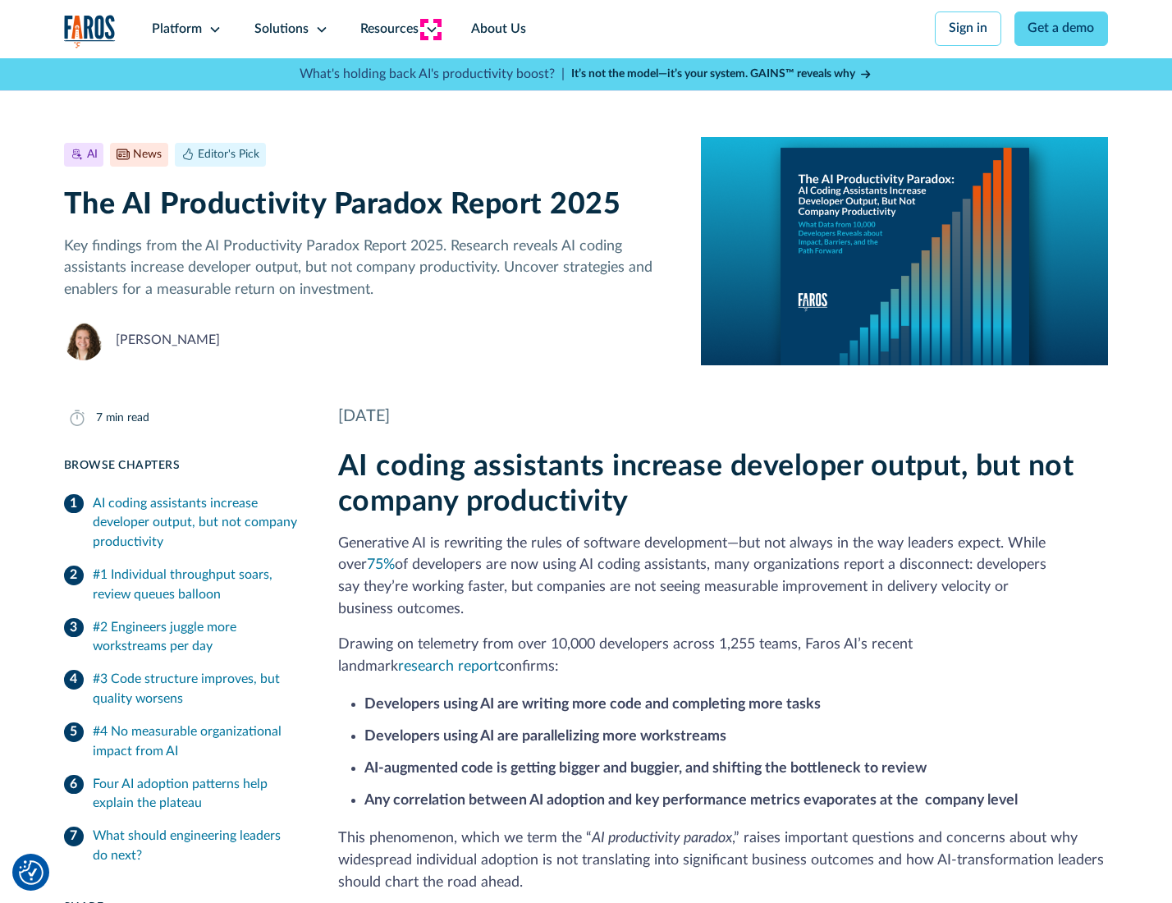
click at [430, 29] on icon at bounding box center [431, 29] width 13 height 13
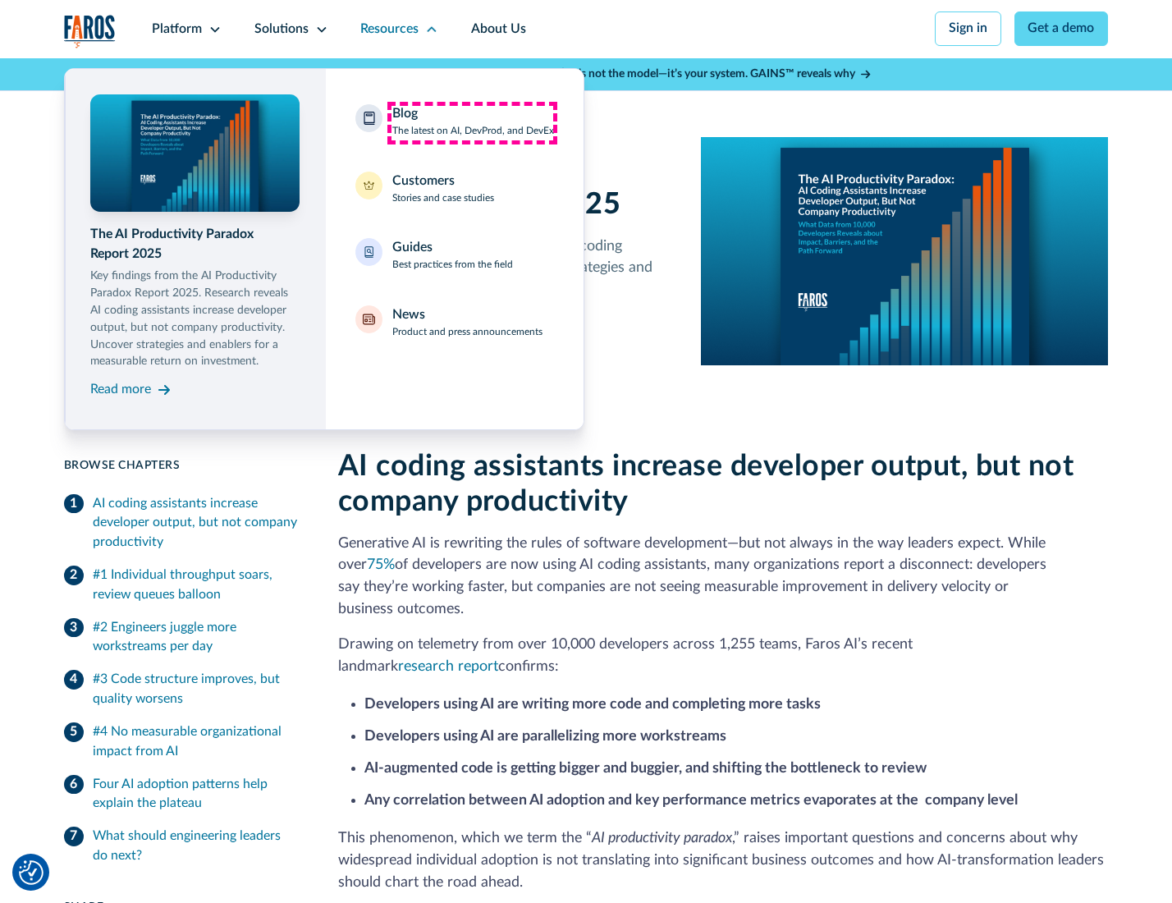
click at [472, 122] on div "Blog The latest on AI, DevProd, and DevEx" at bounding box center [473, 121] width 162 height 34
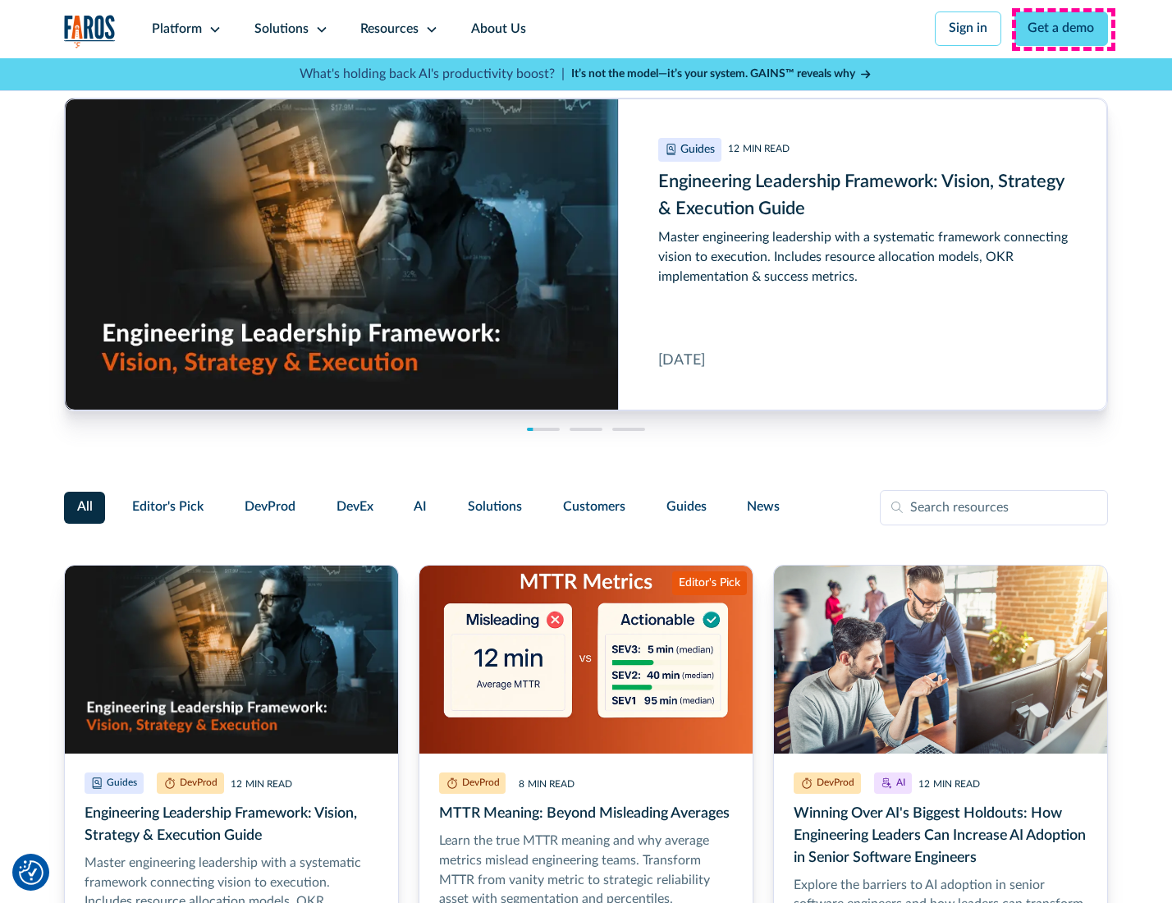
click at [1063, 29] on link "Get a demo" at bounding box center [1061, 28] width 94 height 34
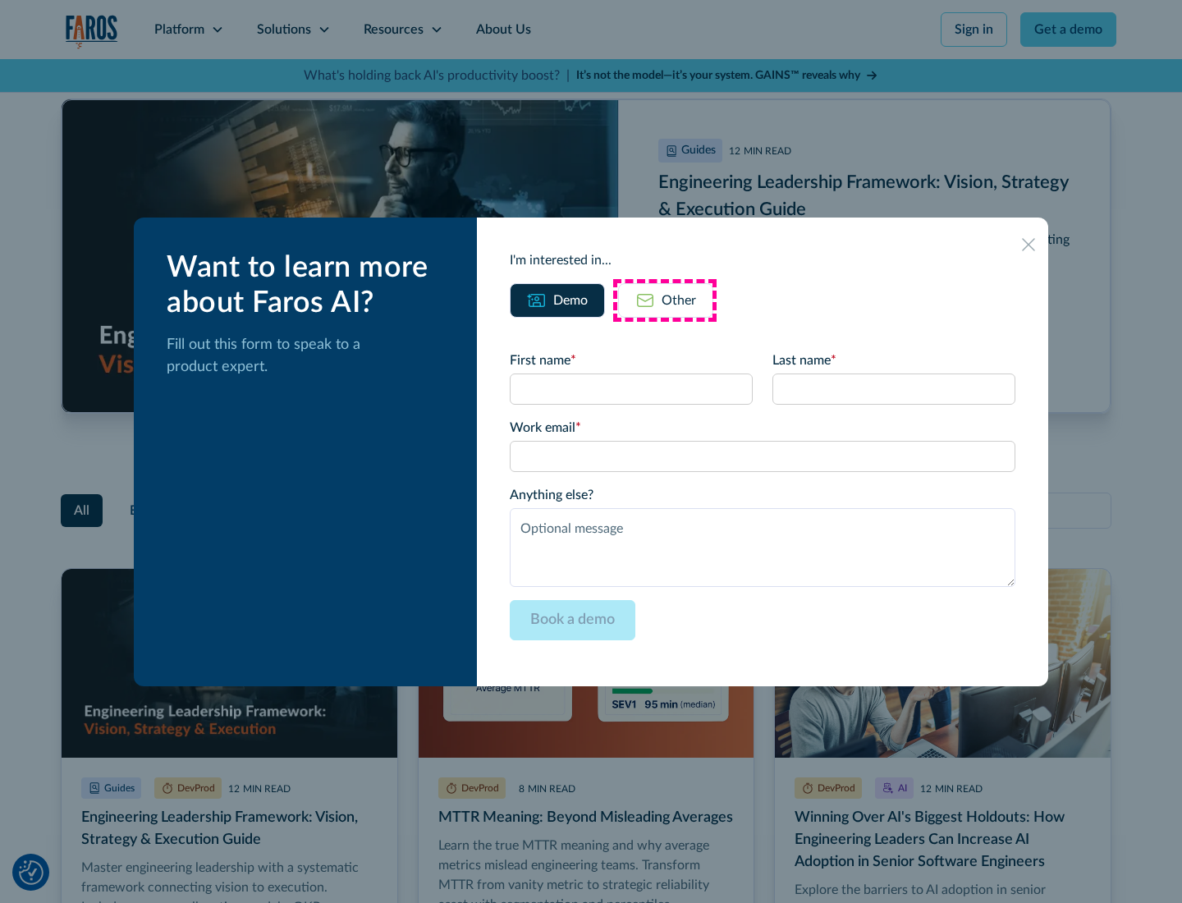
click at [665, 300] on div "Other" at bounding box center [679, 301] width 34 height 20
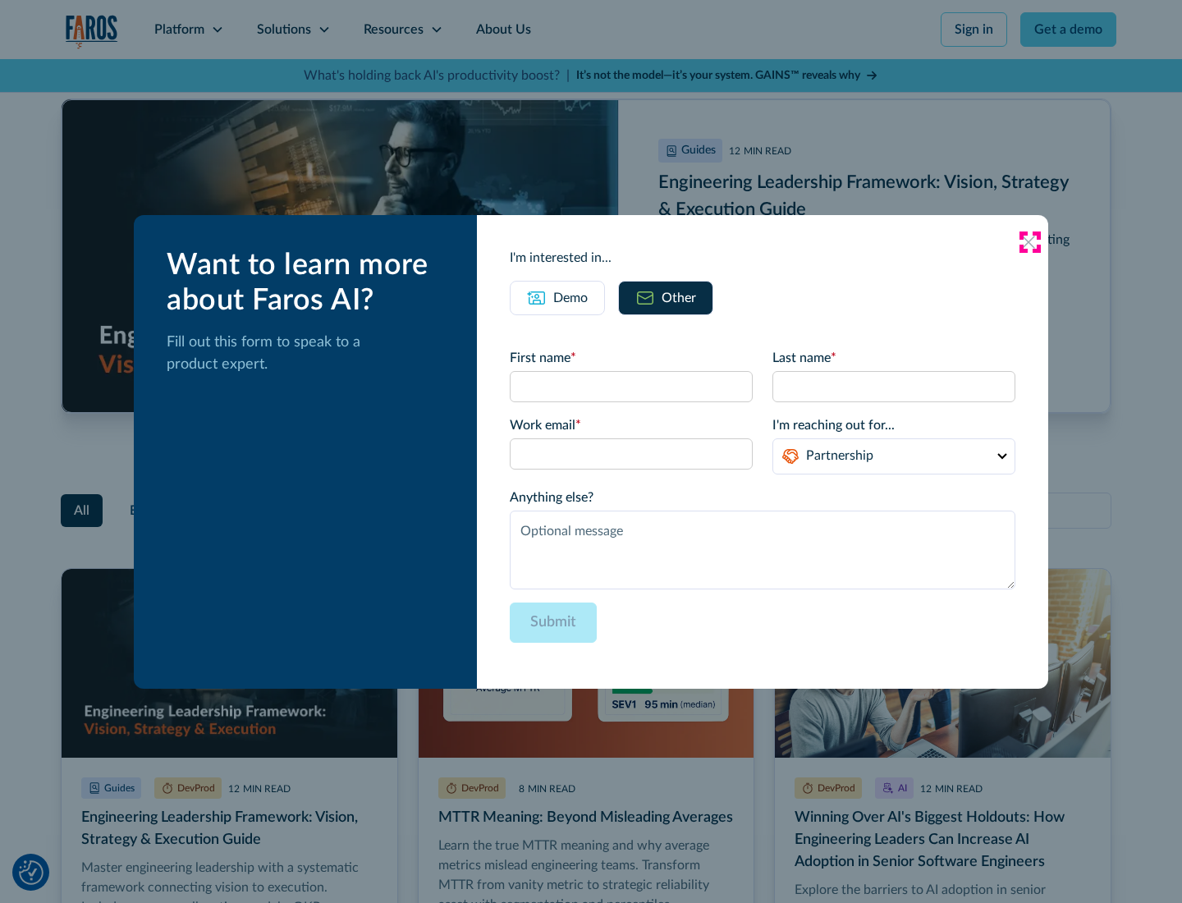
click at [1029, 241] on icon at bounding box center [1028, 242] width 13 height 13
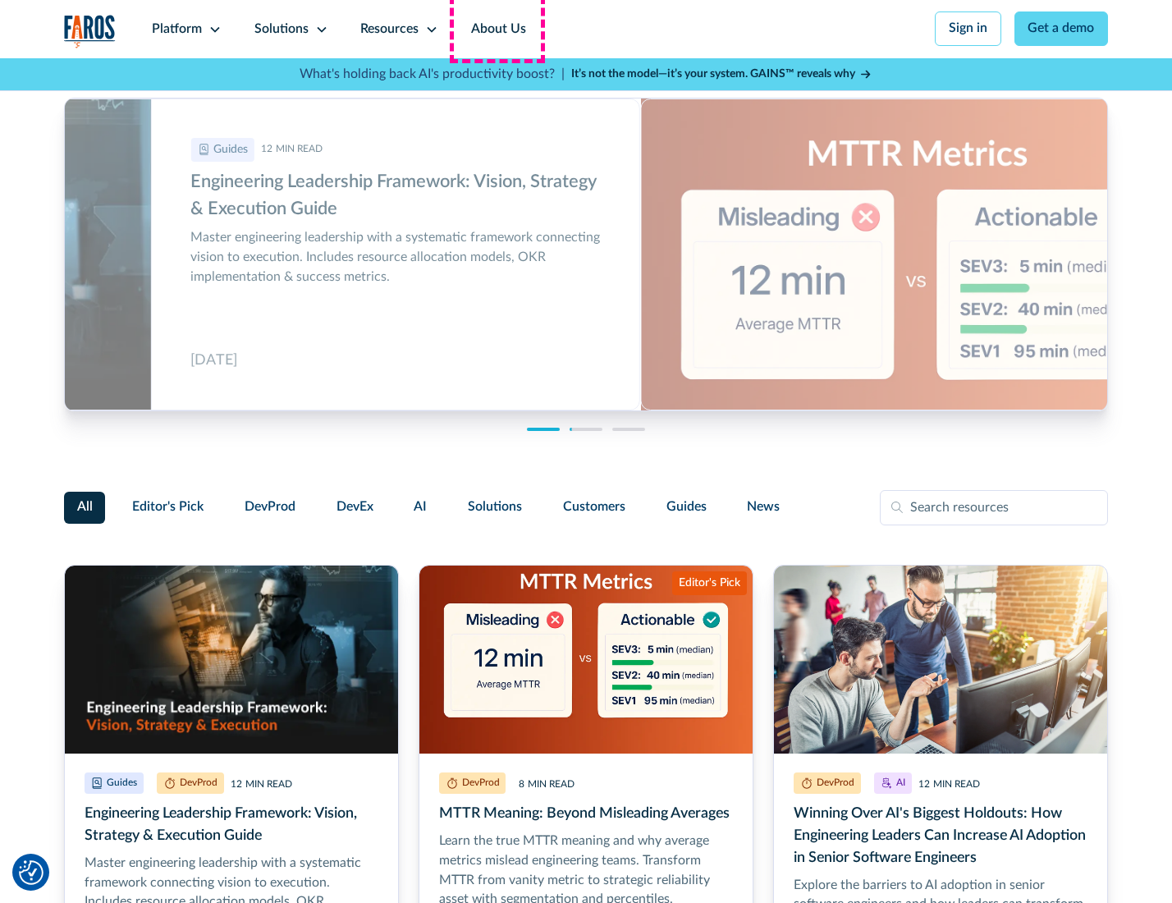
click at [497, 29] on link "About Us" at bounding box center [499, 29] width 88 height 58
